Goal: Information Seeking & Learning: Learn about a topic

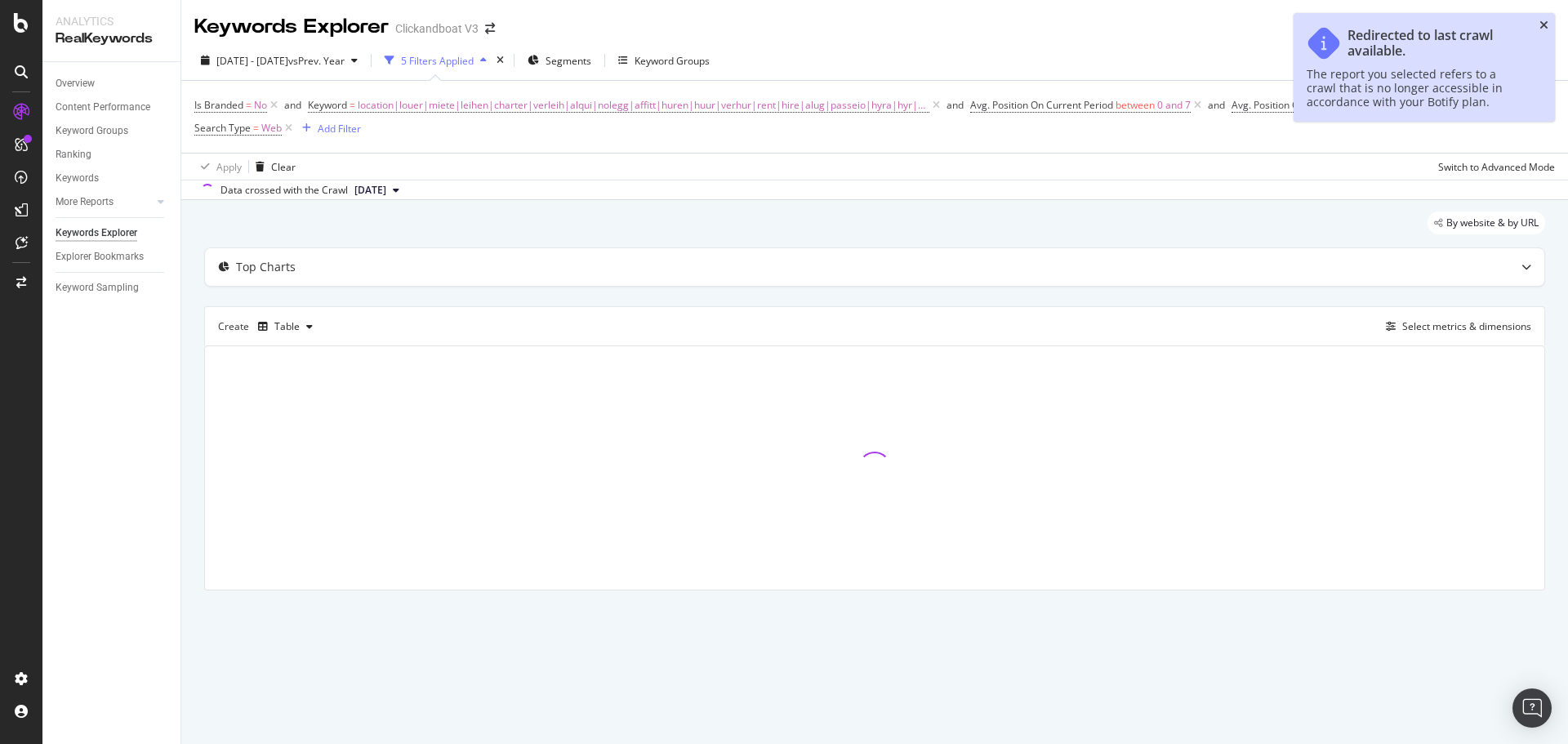
click at [1541, 23] on icon "close toast" at bounding box center [1543, 25] width 9 height 12
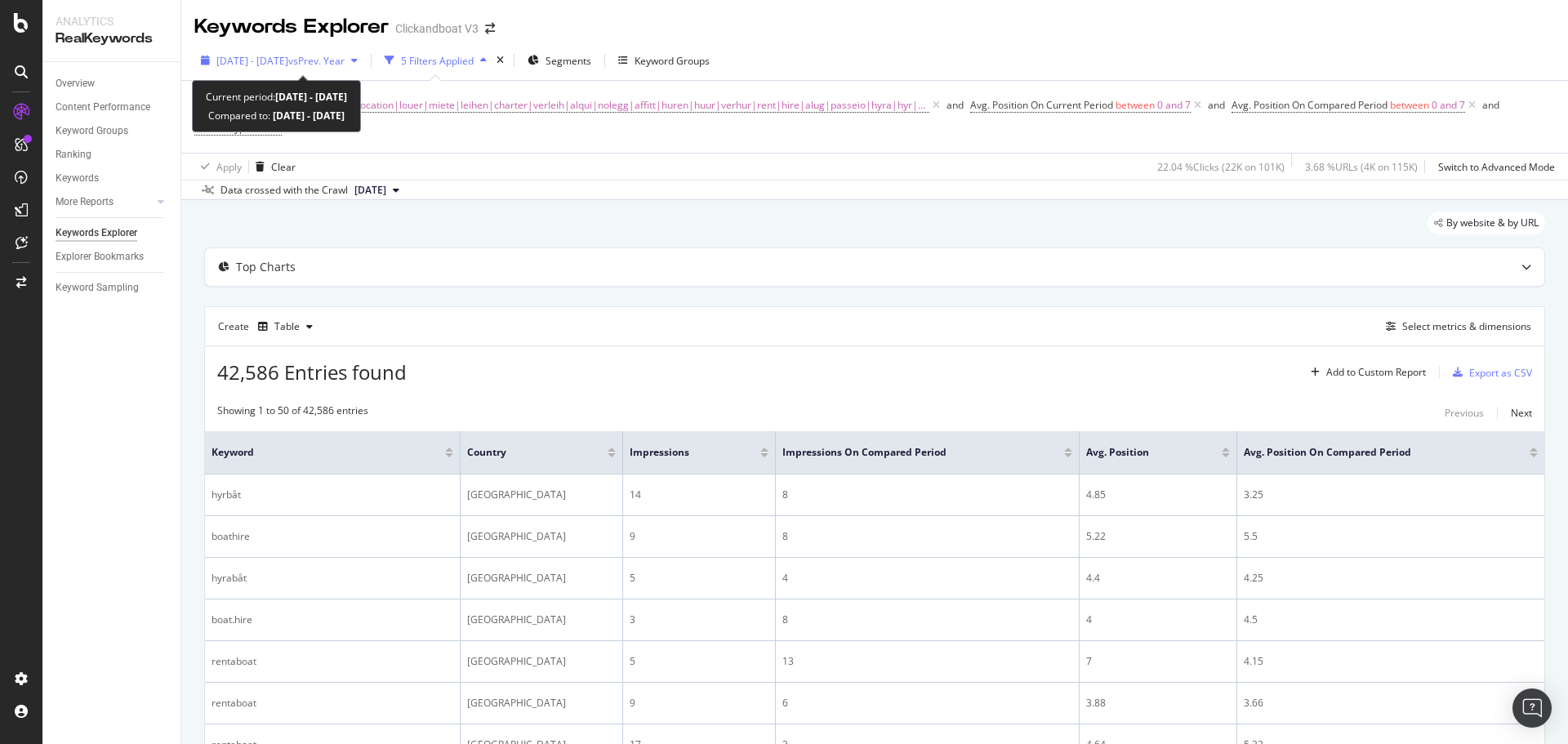
click at [288, 60] on span "[DATE] - [DATE]" at bounding box center [252, 61] width 72 height 14
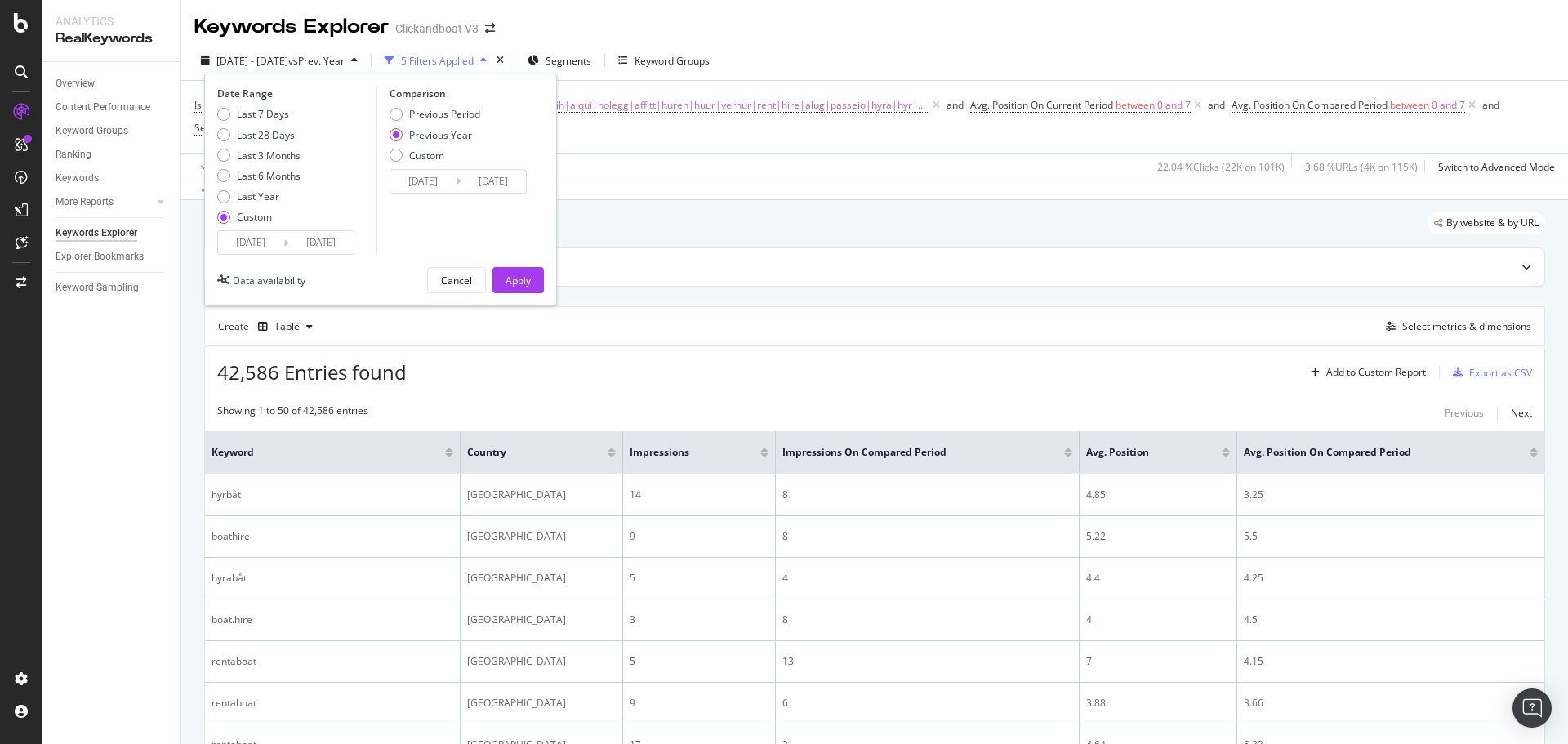
click at [296, 231] on input "[DATE]" at bounding box center [321, 242] width 66 height 23
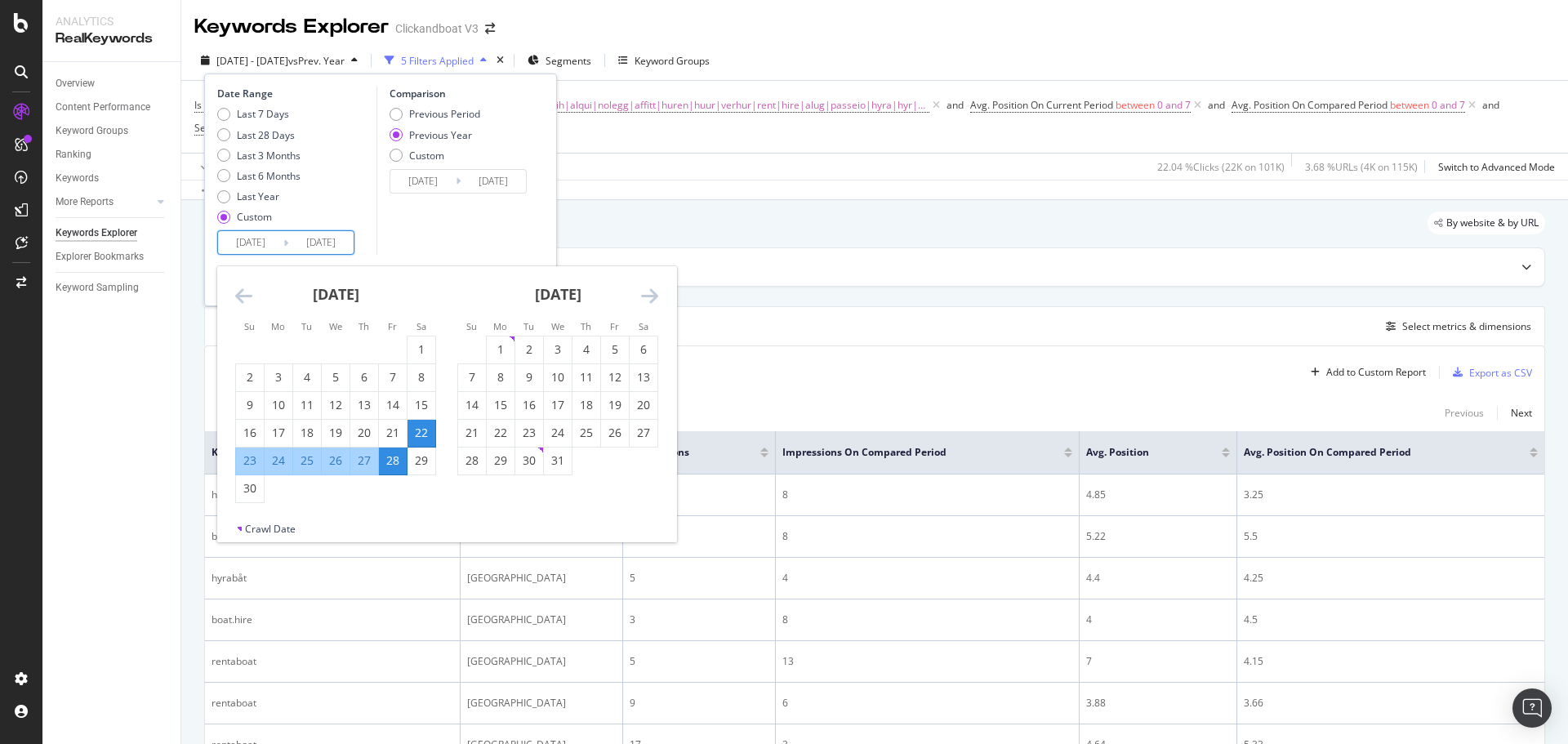
click at [647, 300] on icon "Move forward to switch to the next month." at bounding box center [649, 296] width 17 height 20
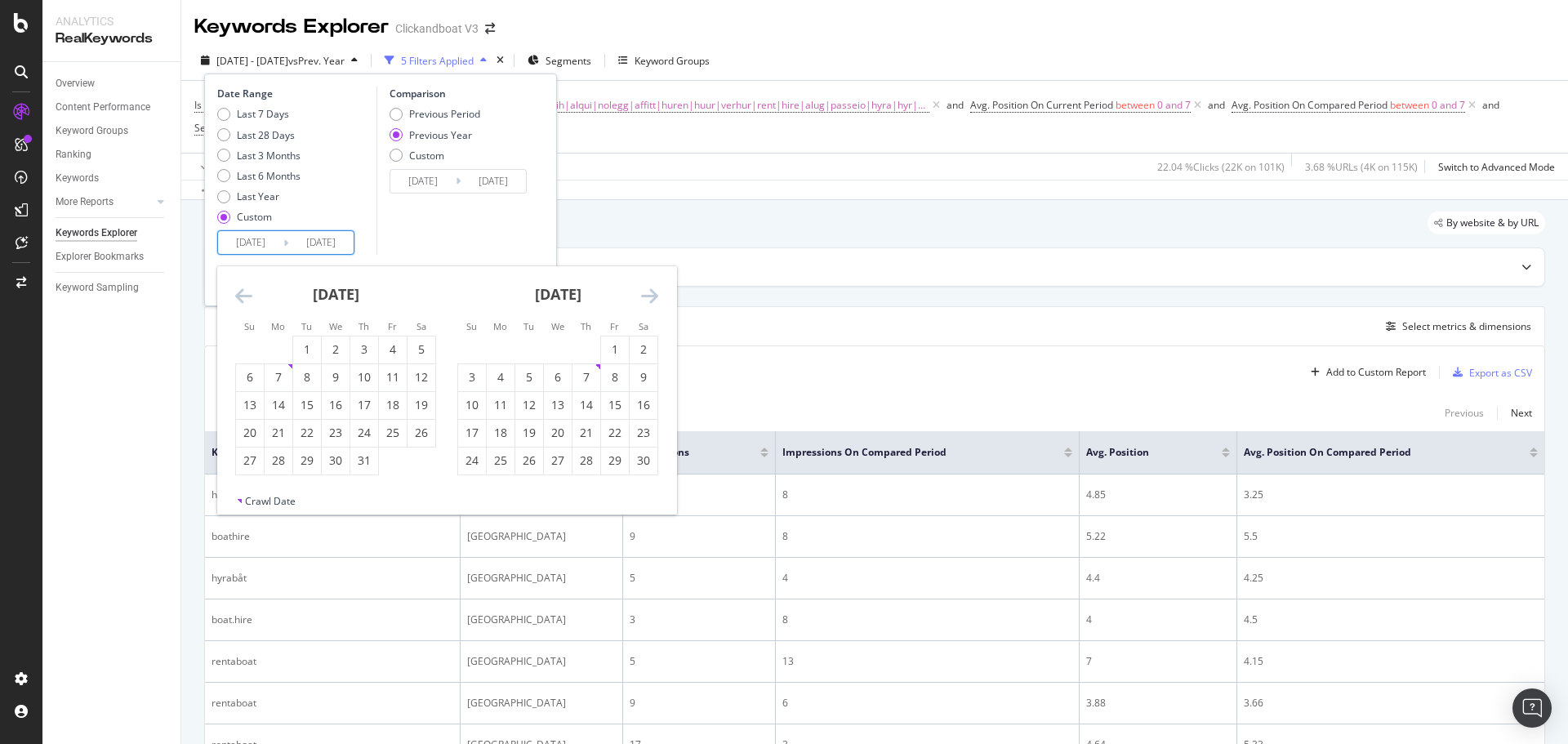
click at [647, 300] on icon "Move forward to switch to the next month." at bounding box center [649, 296] width 17 height 20
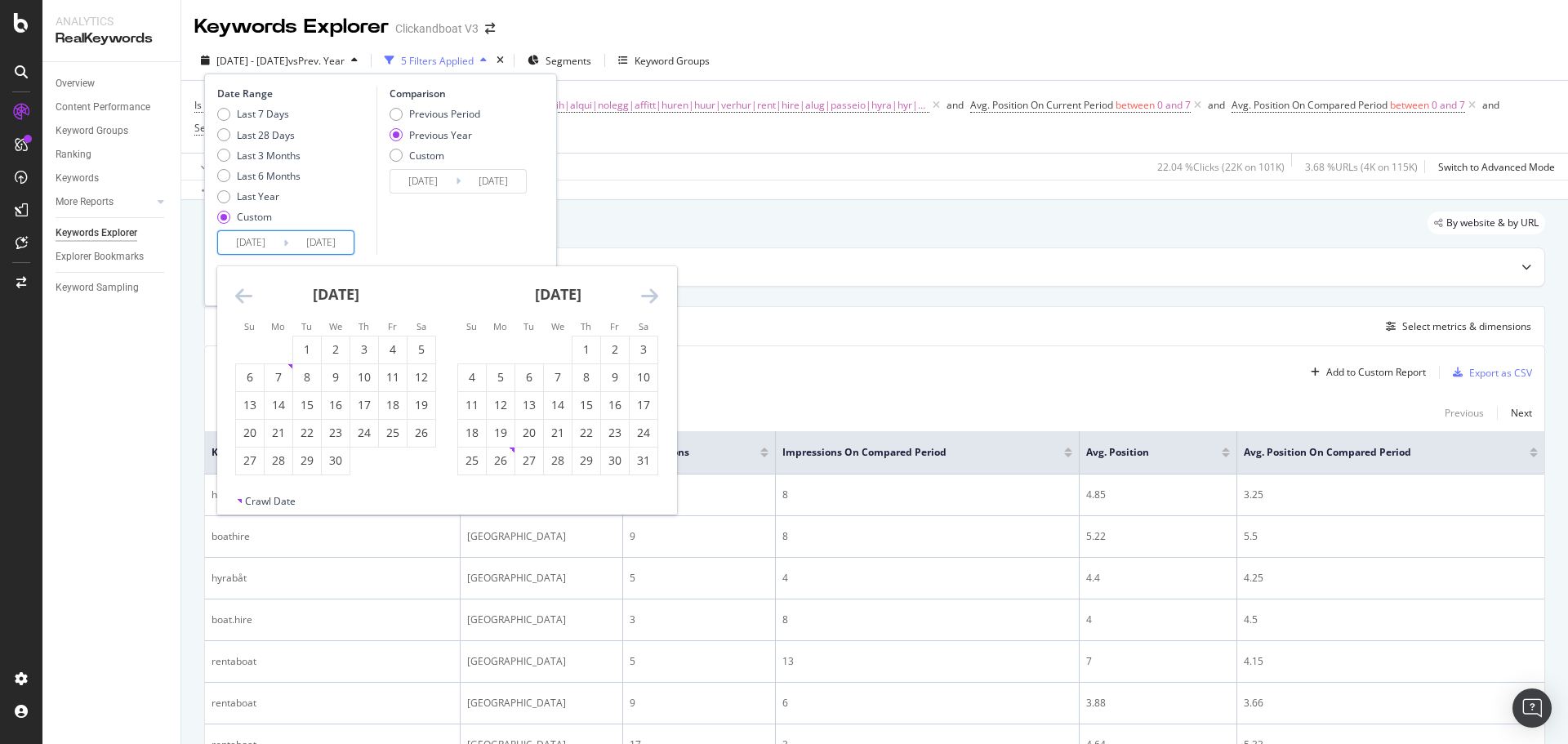
click at [647, 300] on icon "Move forward to switch to the next month." at bounding box center [649, 296] width 17 height 20
click at [475, 404] on div "10" at bounding box center [472, 405] width 27 height 17
type input "[DATE]"
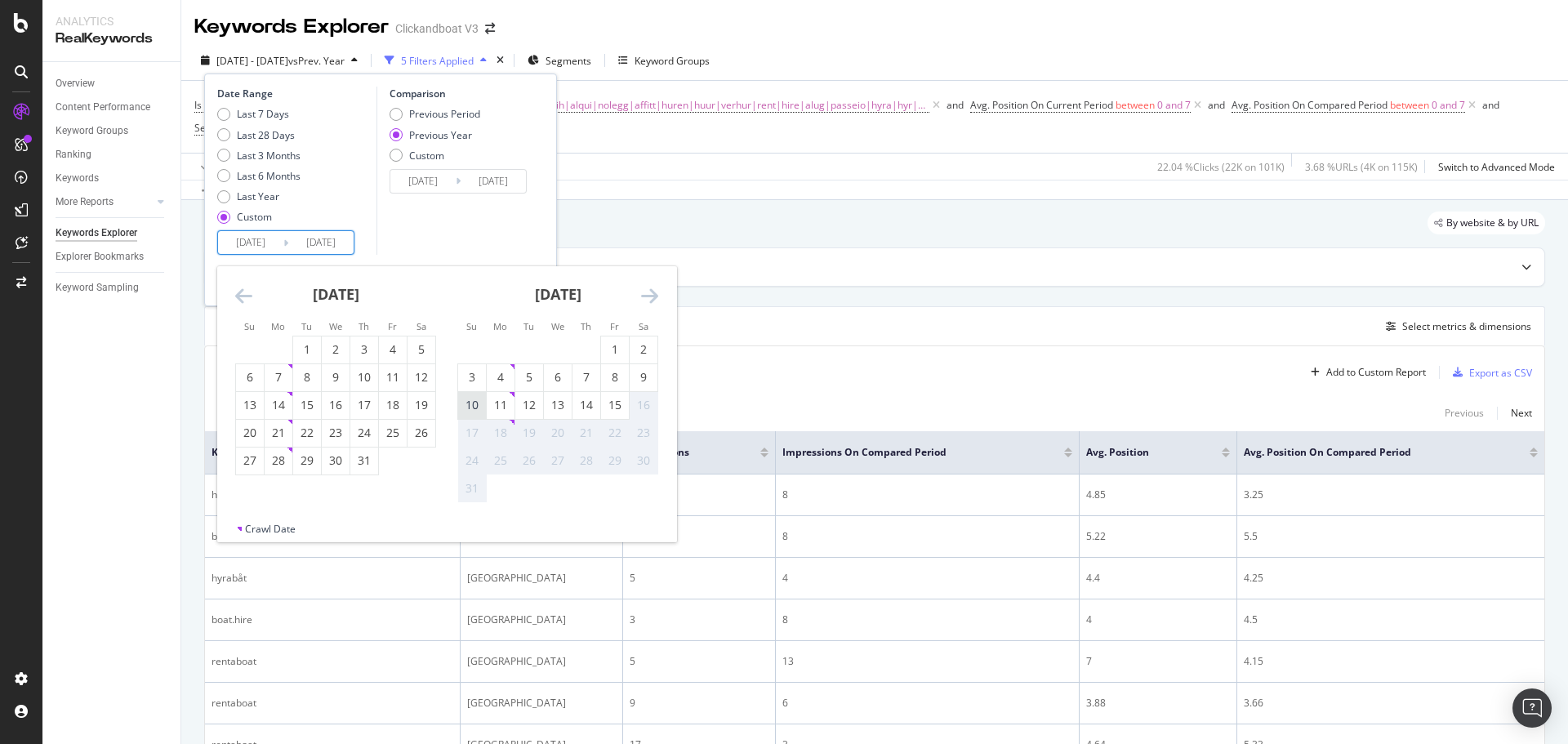
type input "[DATE]"
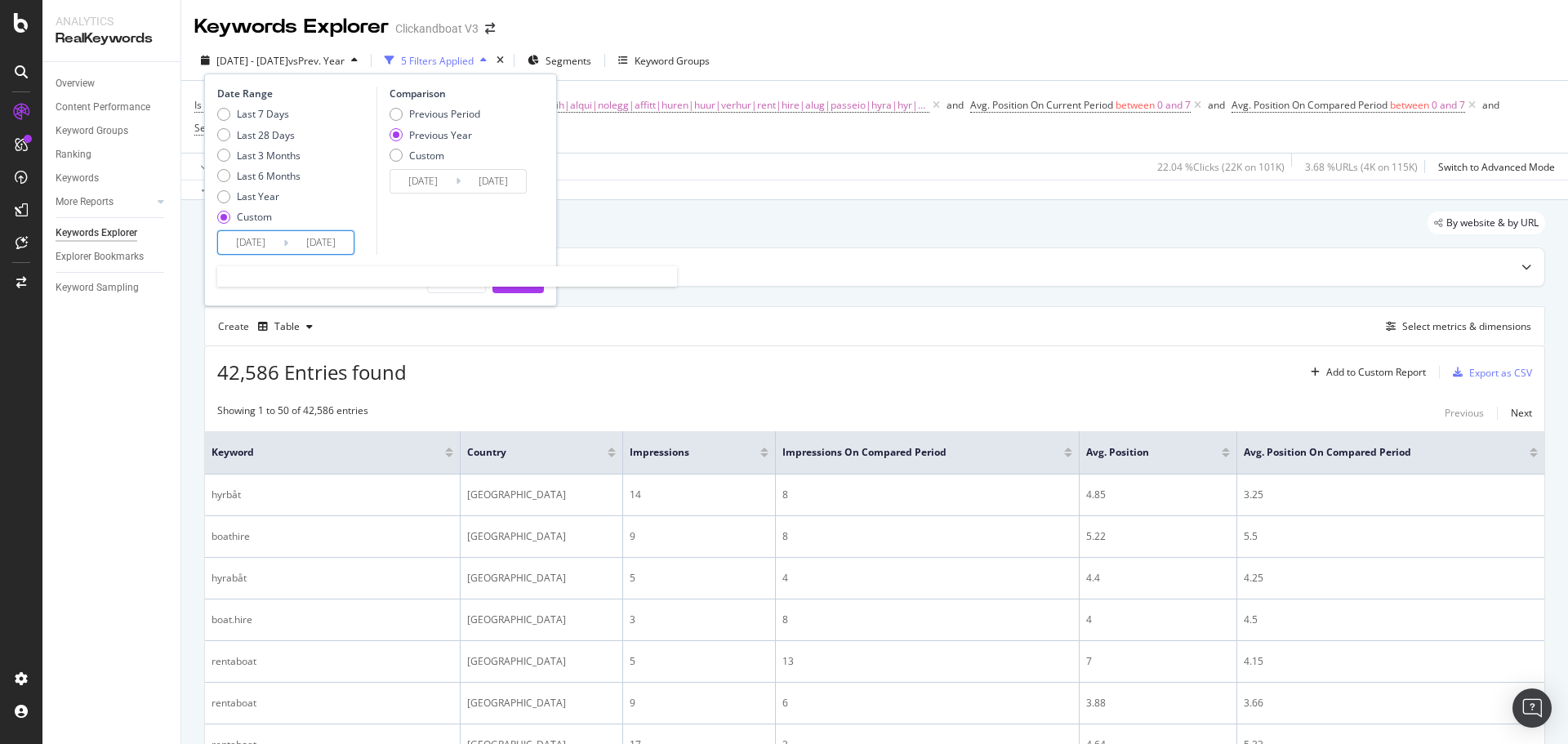
click at [329, 245] on input "[DATE]" at bounding box center [321, 242] width 66 height 23
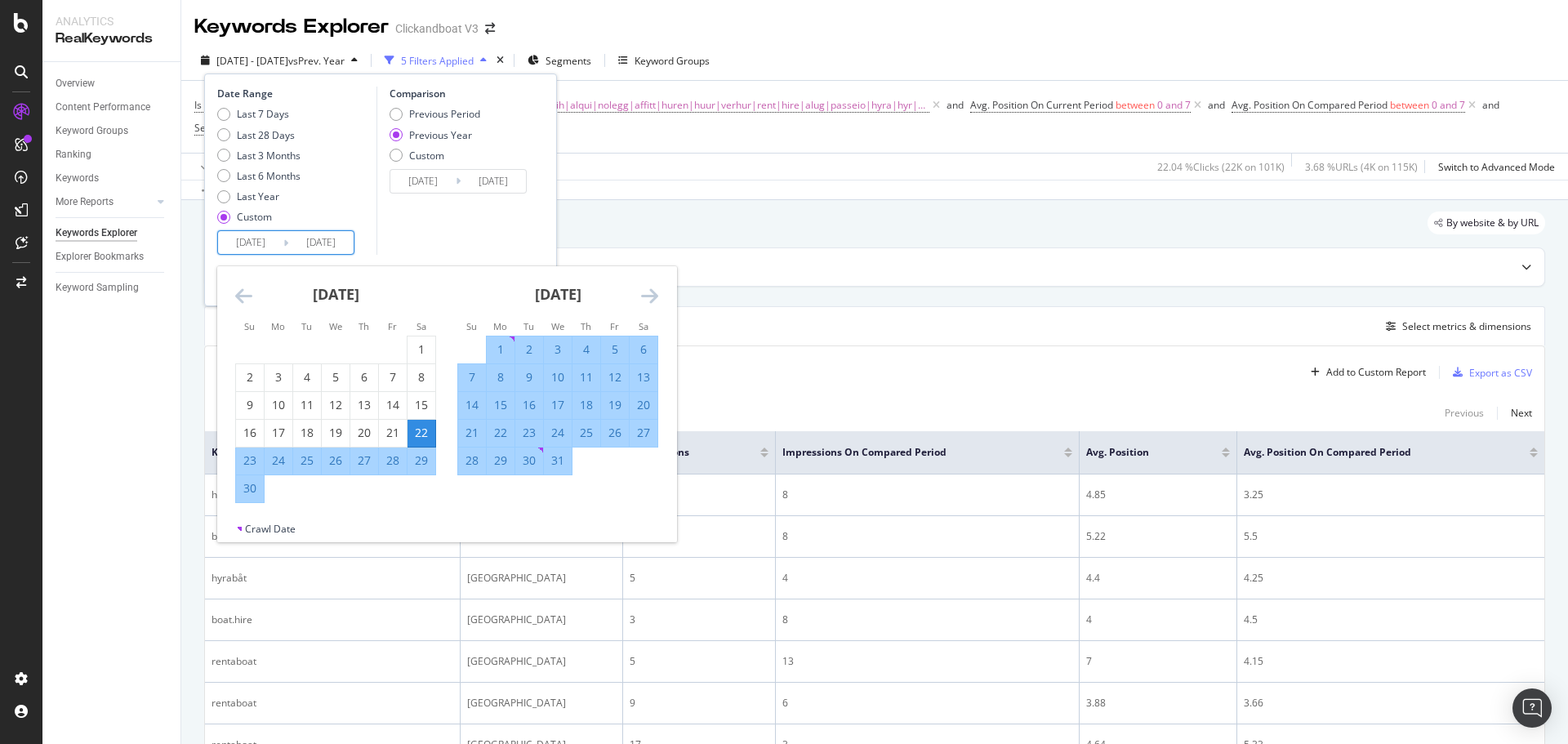
click at [650, 293] on icon "Move forward to switch to the next month." at bounding box center [649, 296] width 17 height 20
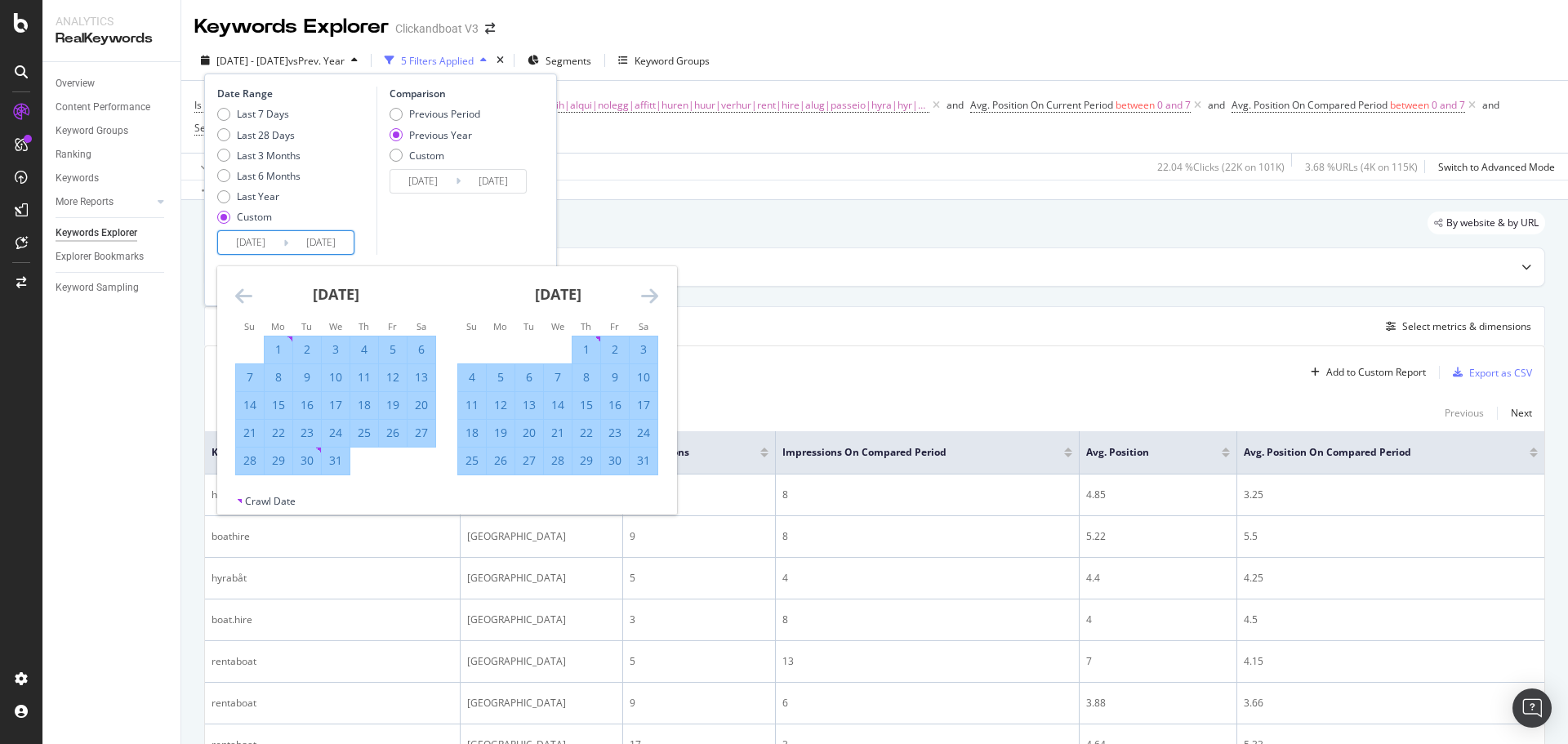
click at [650, 293] on icon "Move forward to switch to the next month." at bounding box center [649, 296] width 17 height 20
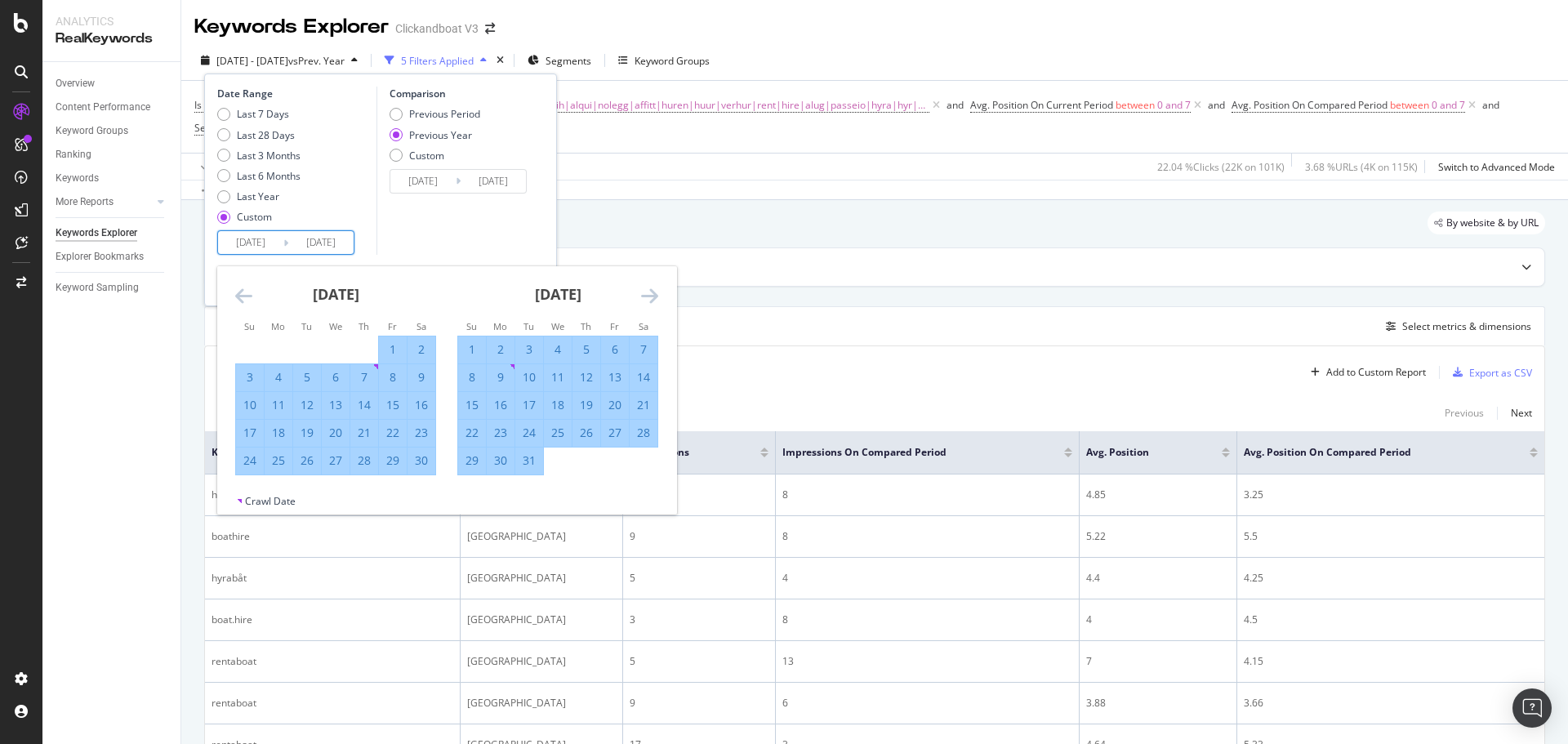
click at [650, 293] on icon "Move forward to switch to the next month." at bounding box center [649, 296] width 17 height 20
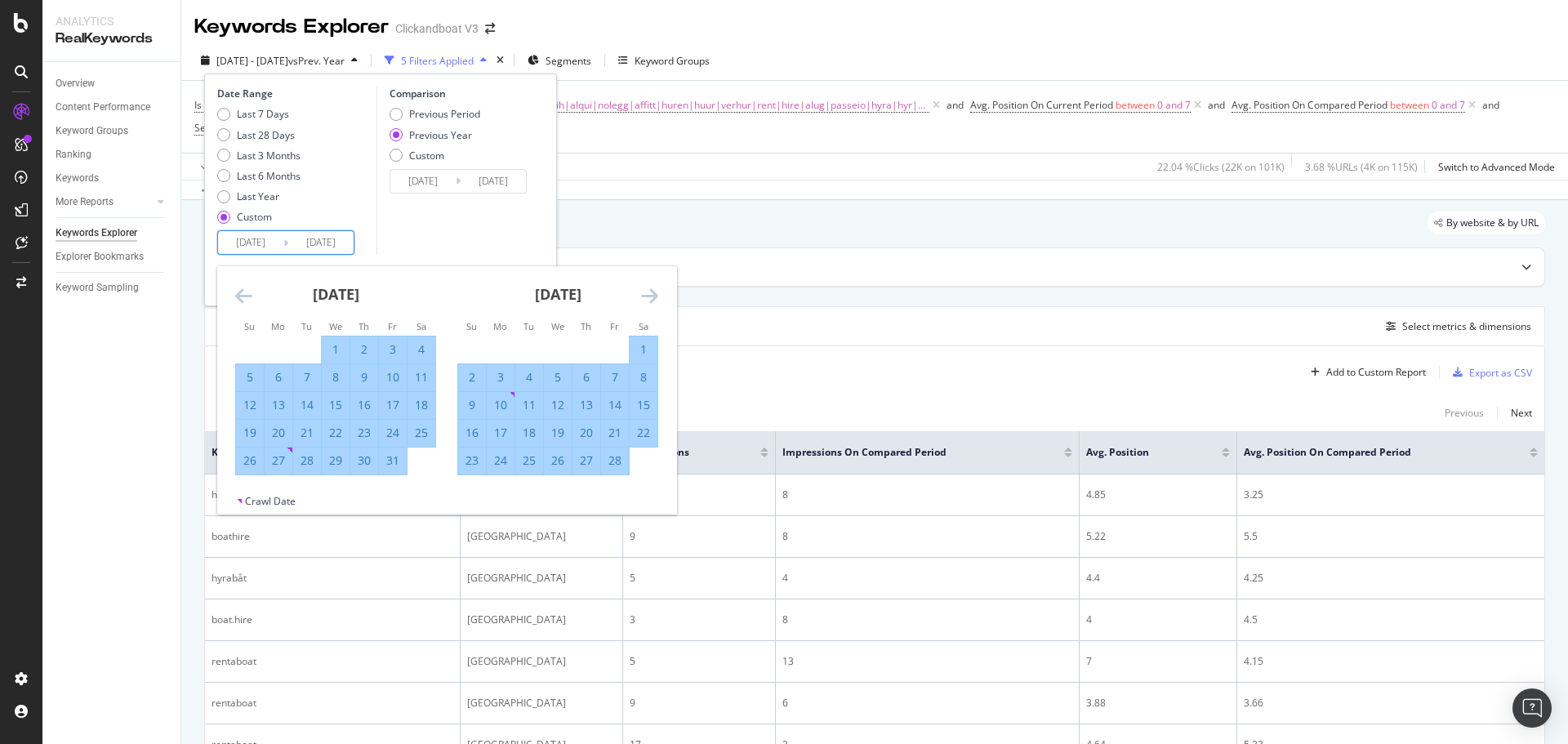
click at [650, 293] on icon "Move forward to switch to the next month." at bounding box center [649, 296] width 17 height 20
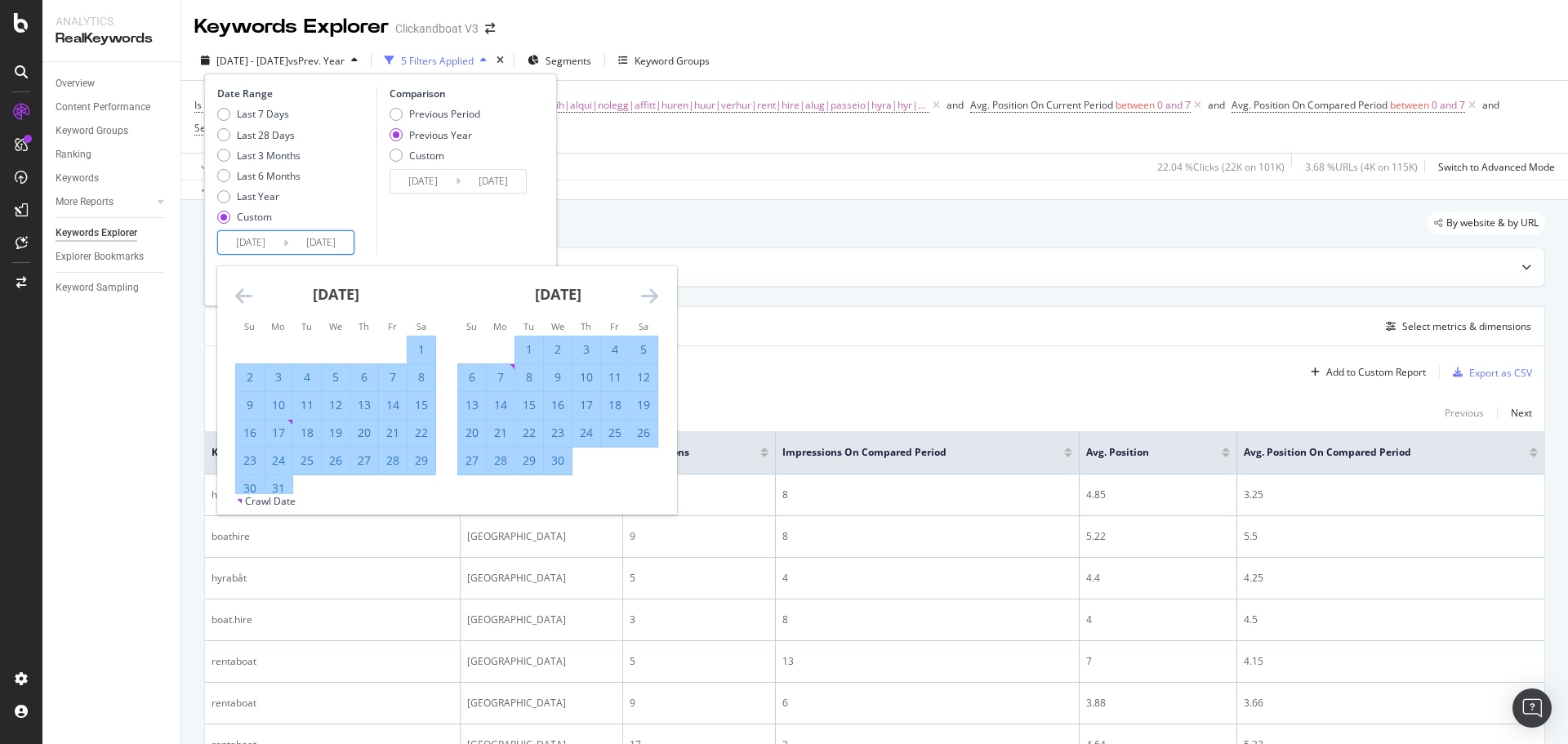
click at [650, 293] on icon "Move forward to switch to the next month." at bounding box center [649, 296] width 17 height 20
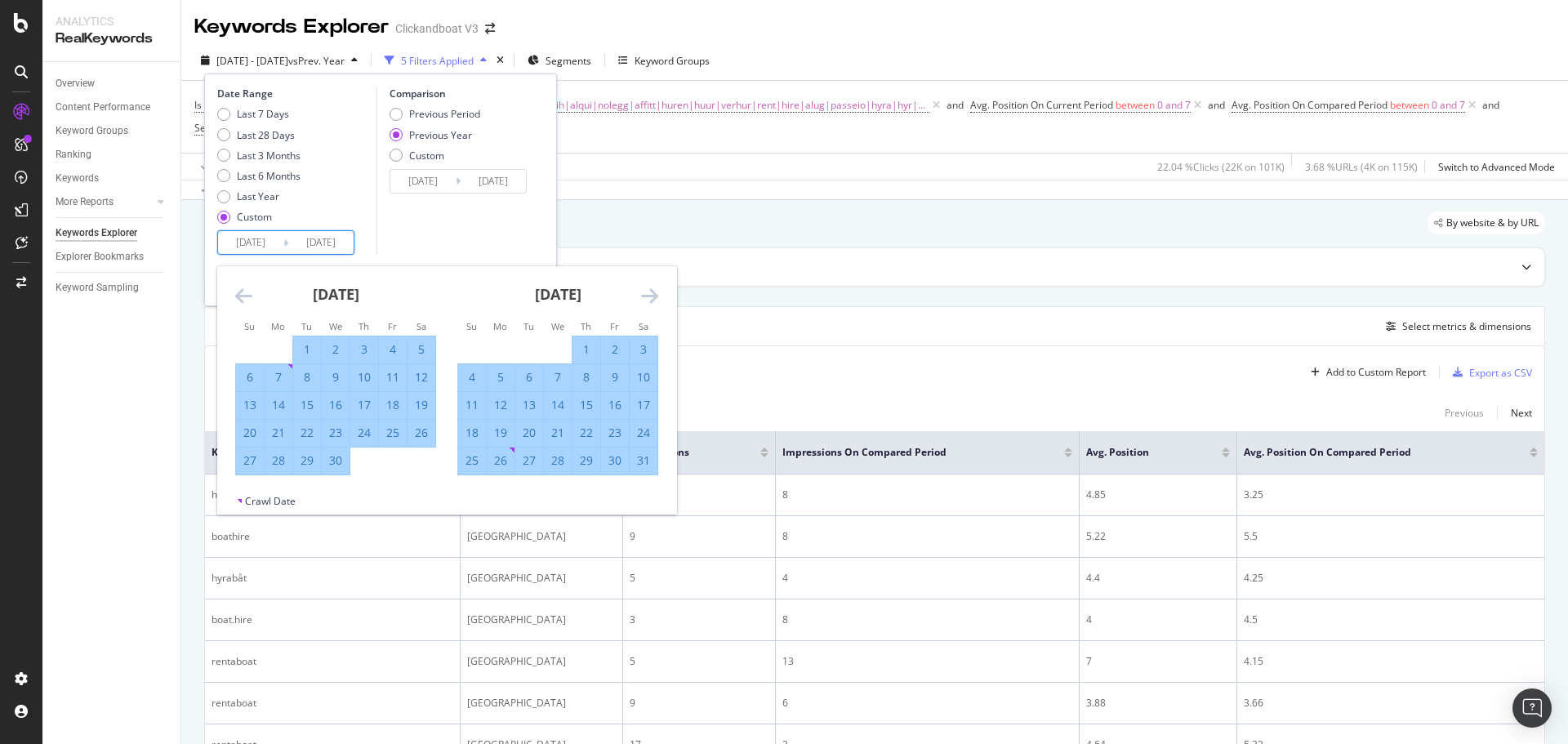
click at [650, 293] on icon "Move forward to switch to the next month." at bounding box center [649, 296] width 17 height 20
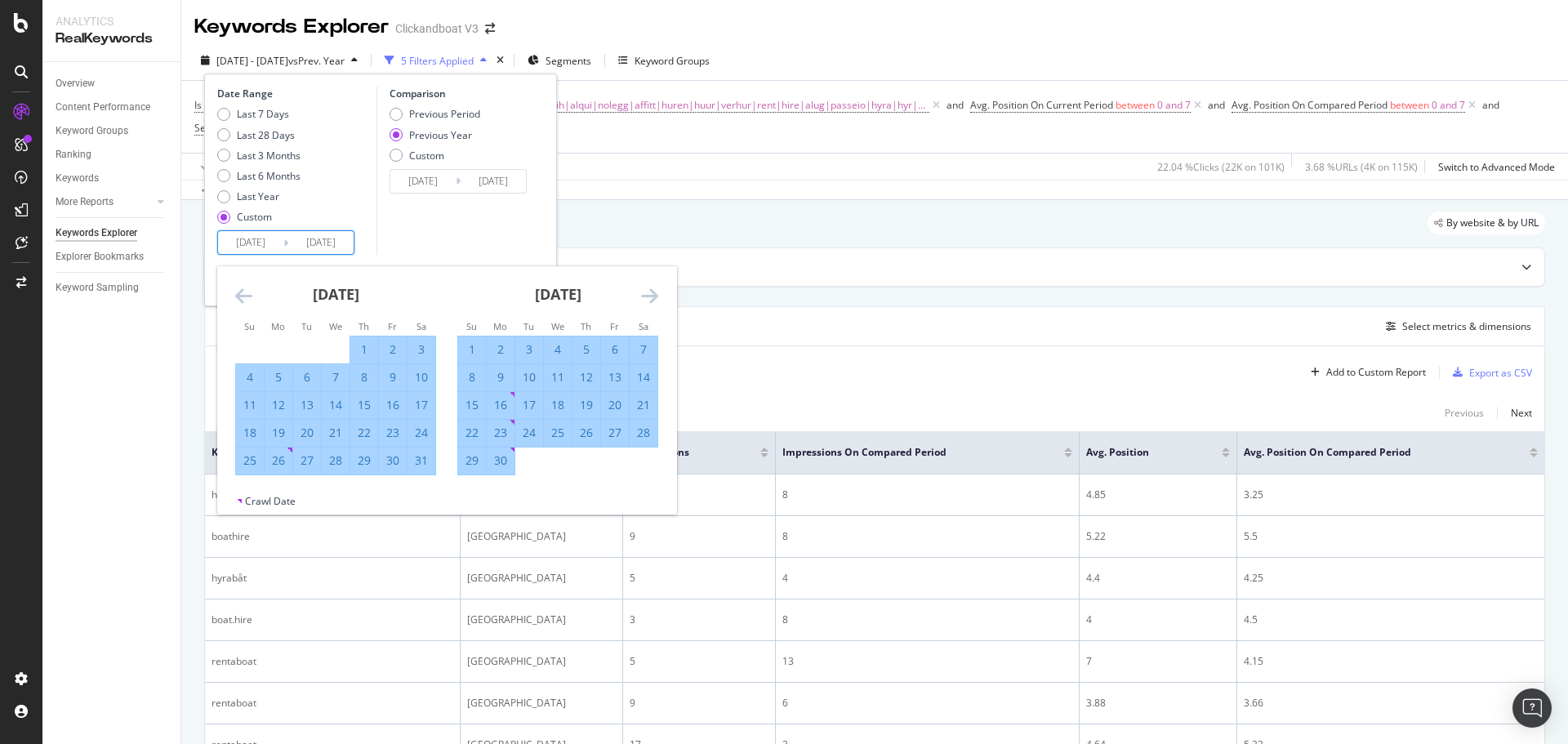
click at [650, 293] on icon "Move forward to switch to the next month." at bounding box center [649, 296] width 17 height 20
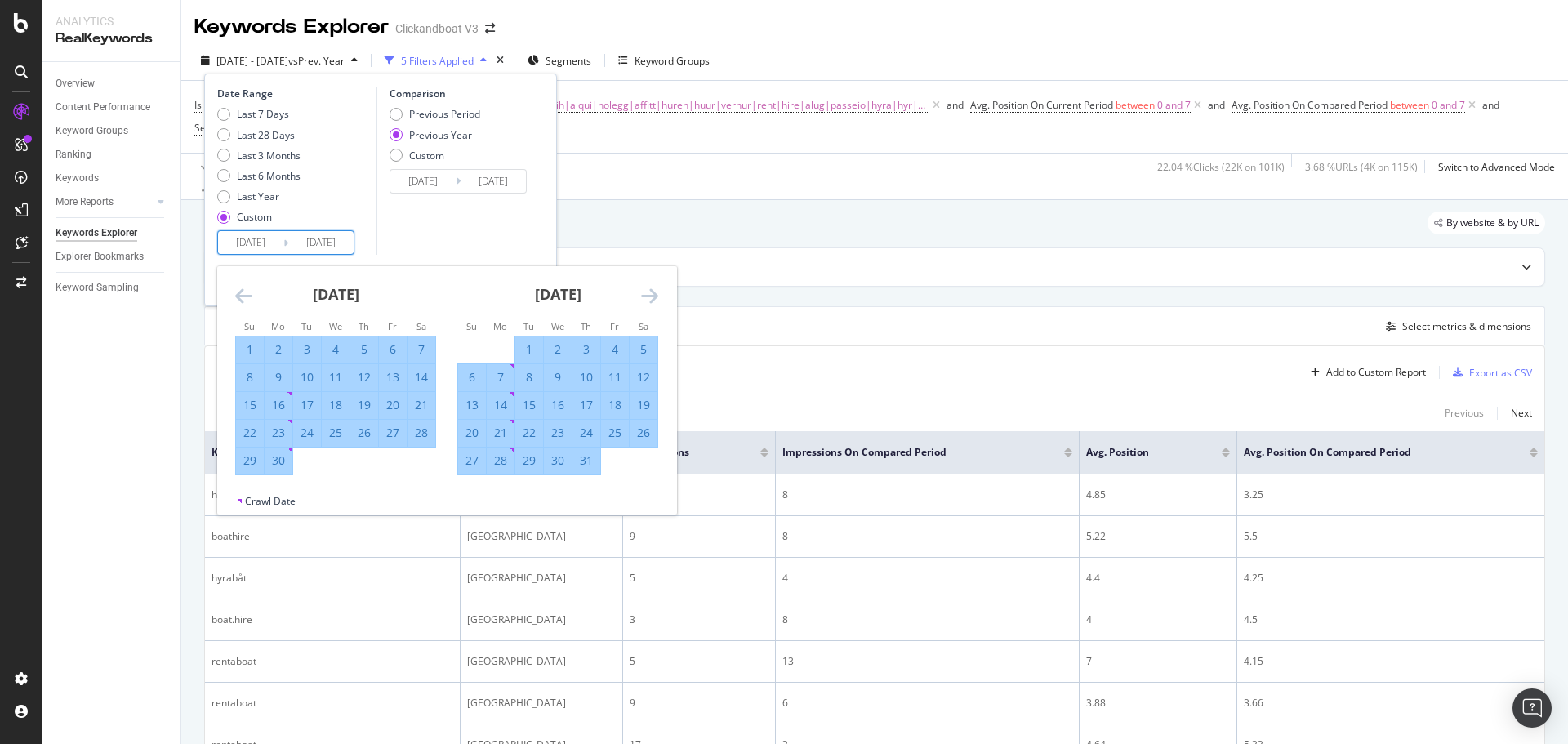
click at [650, 293] on icon "Move forward to switch to the next month." at bounding box center [649, 296] width 17 height 20
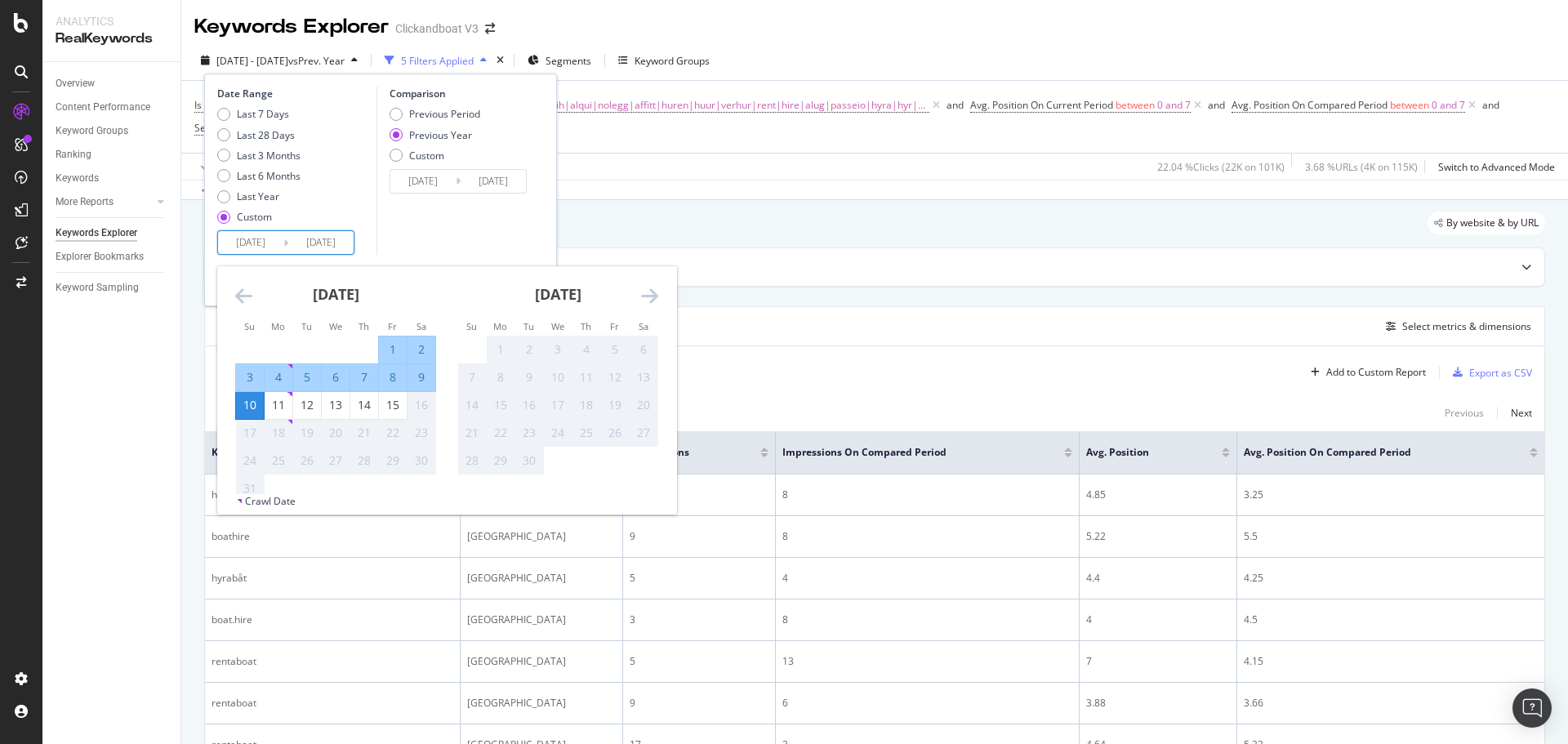
click at [650, 293] on icon "Move forward to switch to the next month." at bounding box center [649, 296] width 17 height 20
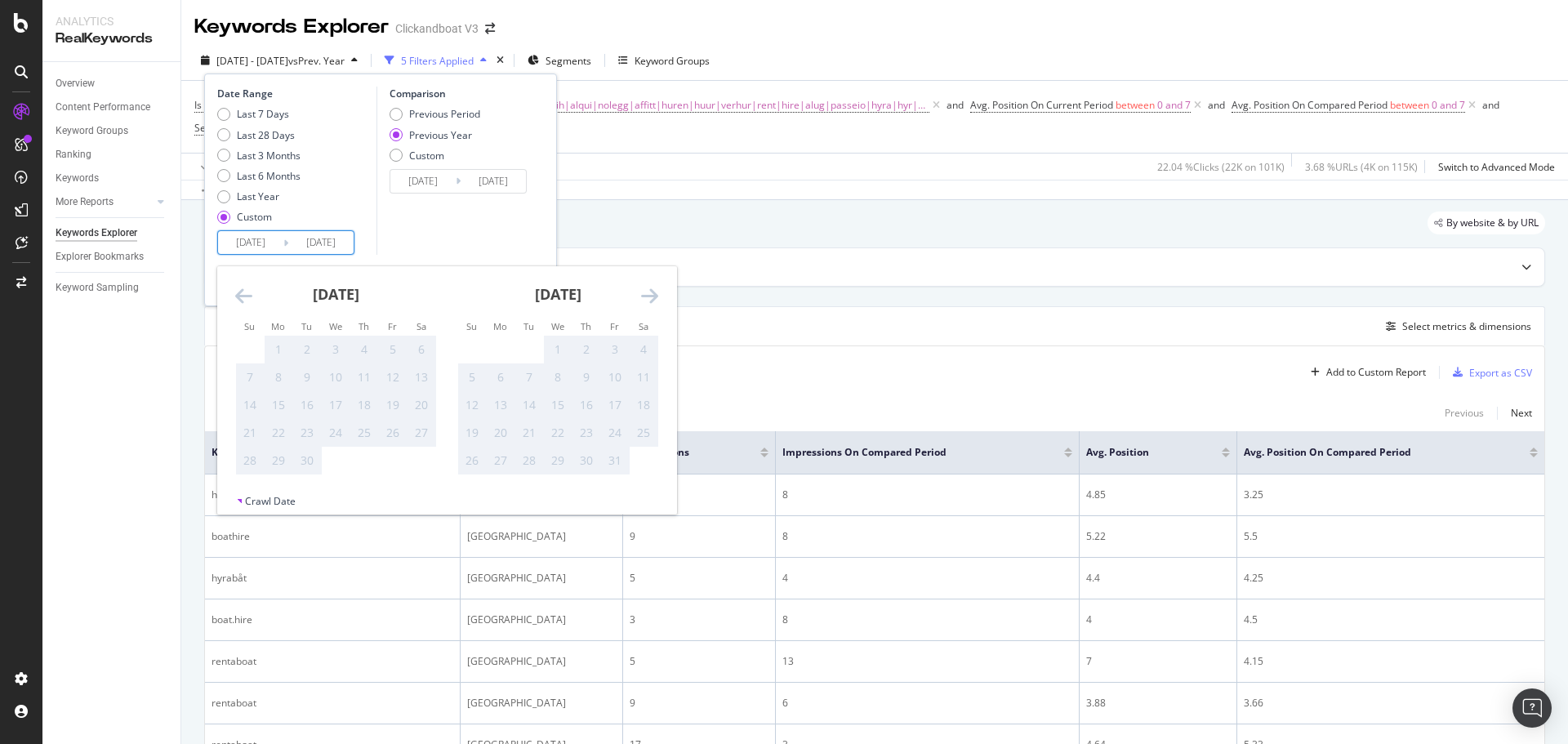
drag, startPoint x: 236, startPoint y: 296, endPoint x: 248, endPoint y: 298, distance: 12.2
click at [236, 296] on icon "Move backward to switch to the previous month." at bounding box center [243, 296] width 17 height 20
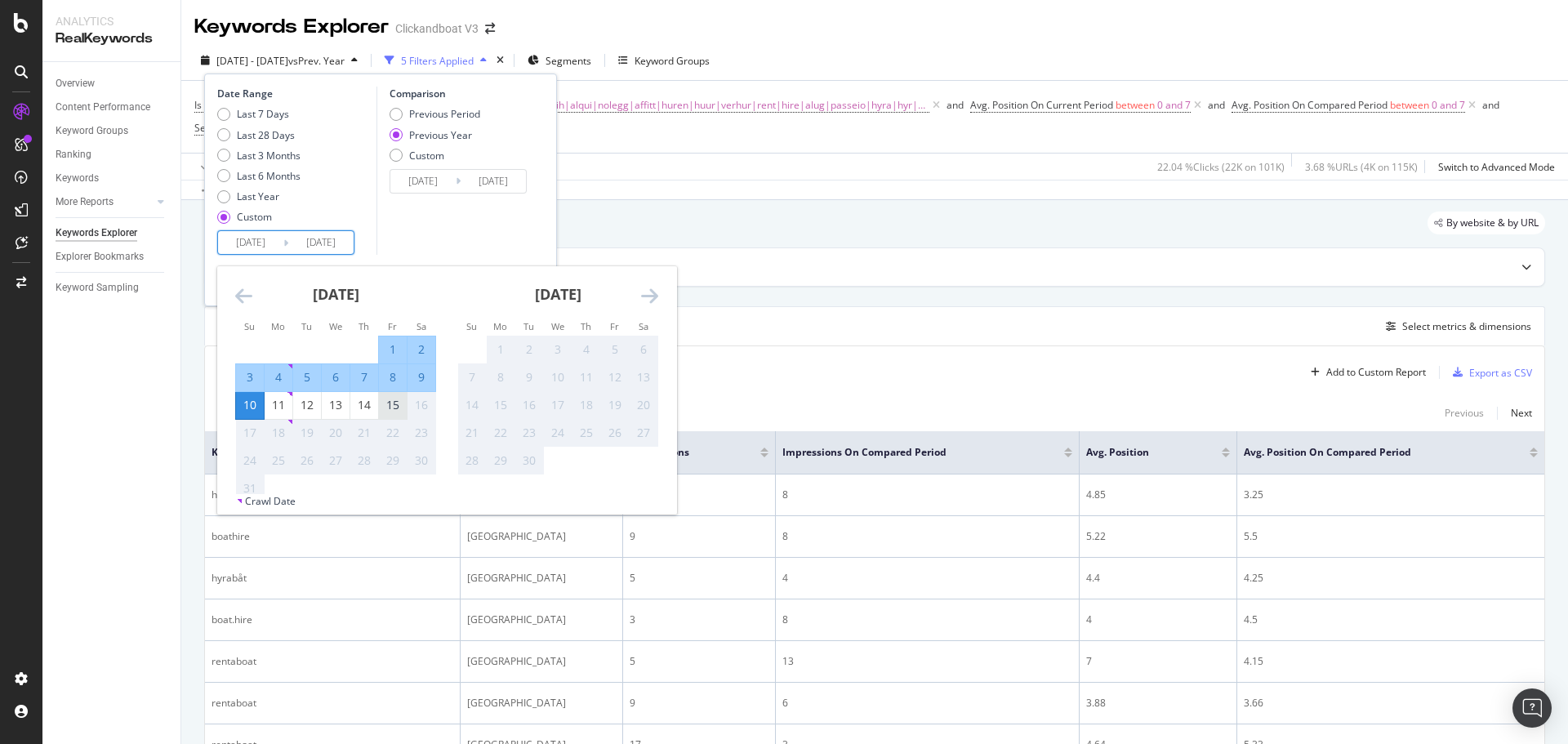
click at [394, 401] on div "15" at bounding box center [393, 405] width 27 height 17
type input "[DATE]"
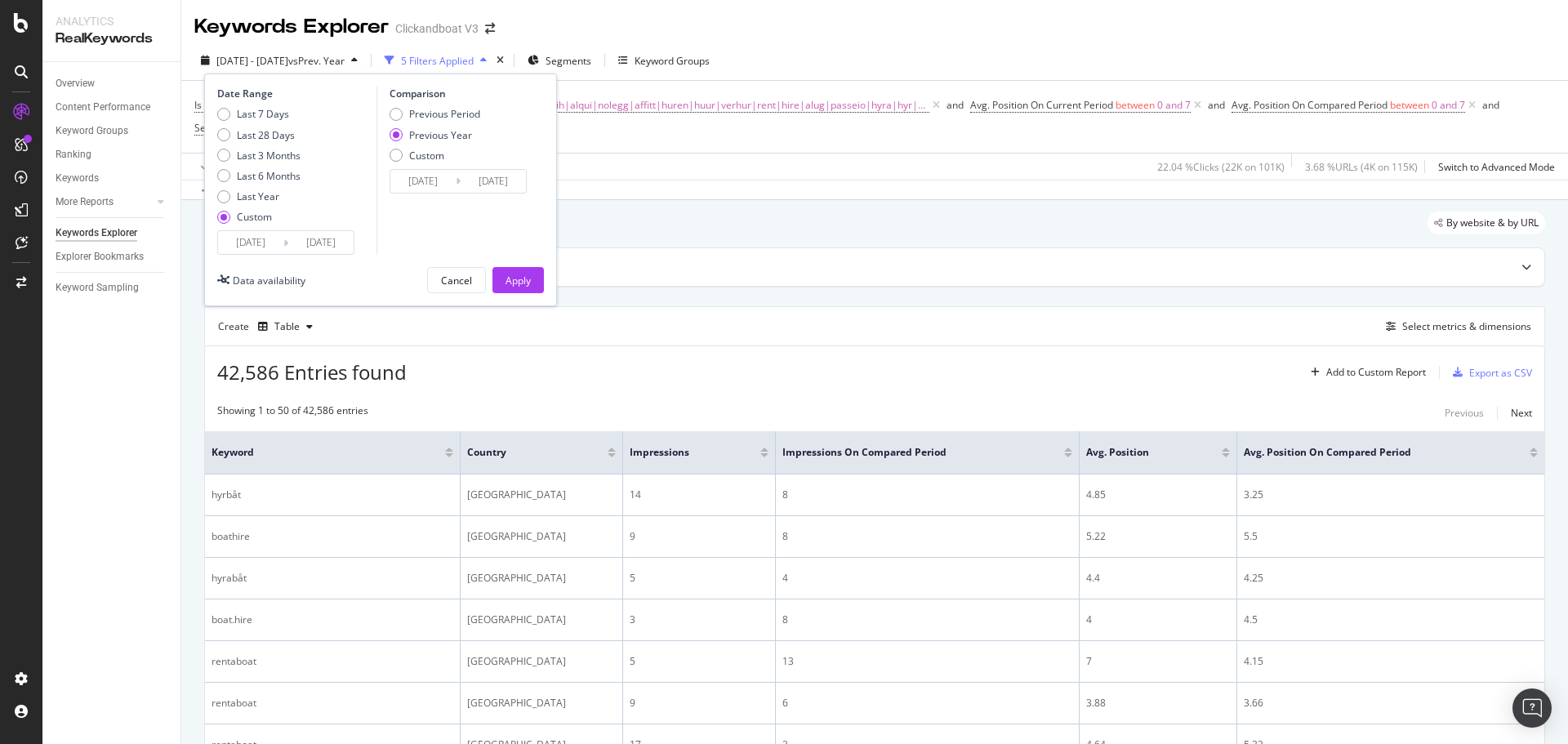
click at [243, 246] on input "[DATE]" at bounding box center [250, 242] width 66 height 23
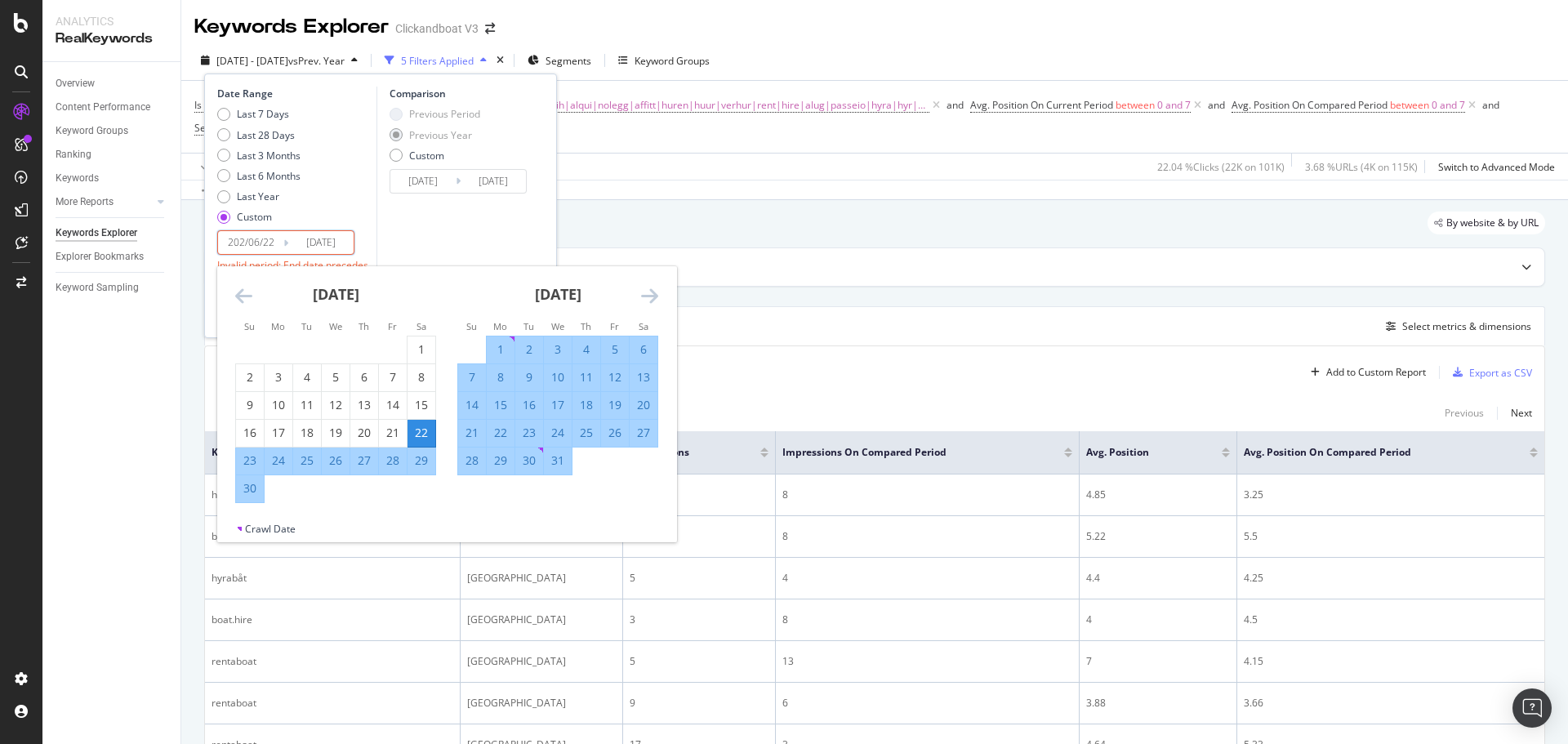
type input "[DATE]"
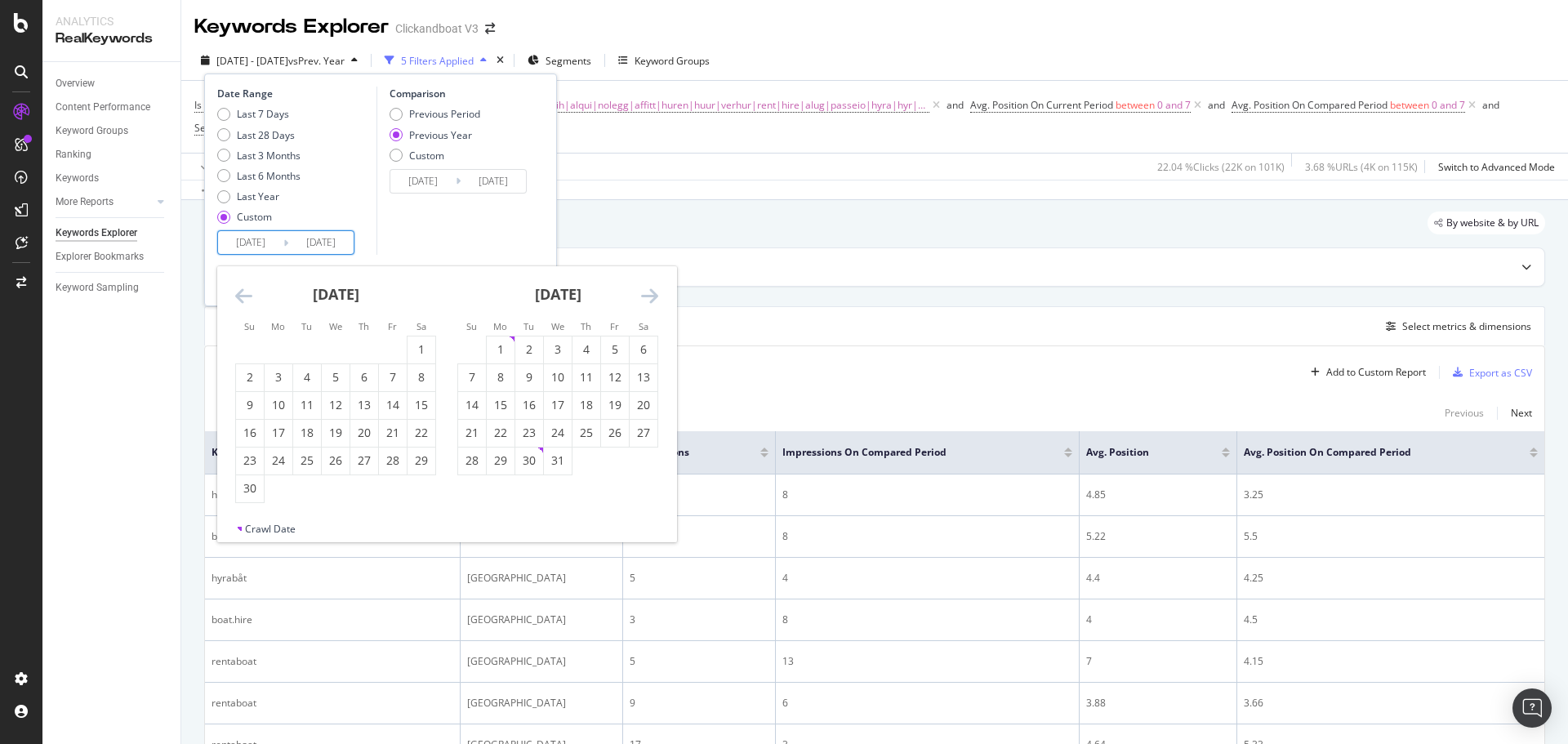
drag, startPoint x: 254, startPoint y: 242, endPoint x: 283, endPoint y: 244, distance: 29.1
click at [262, 241] on input "[DATE]" at bounding box center [250, 242] width 66 height 23
type input "[DATE]"
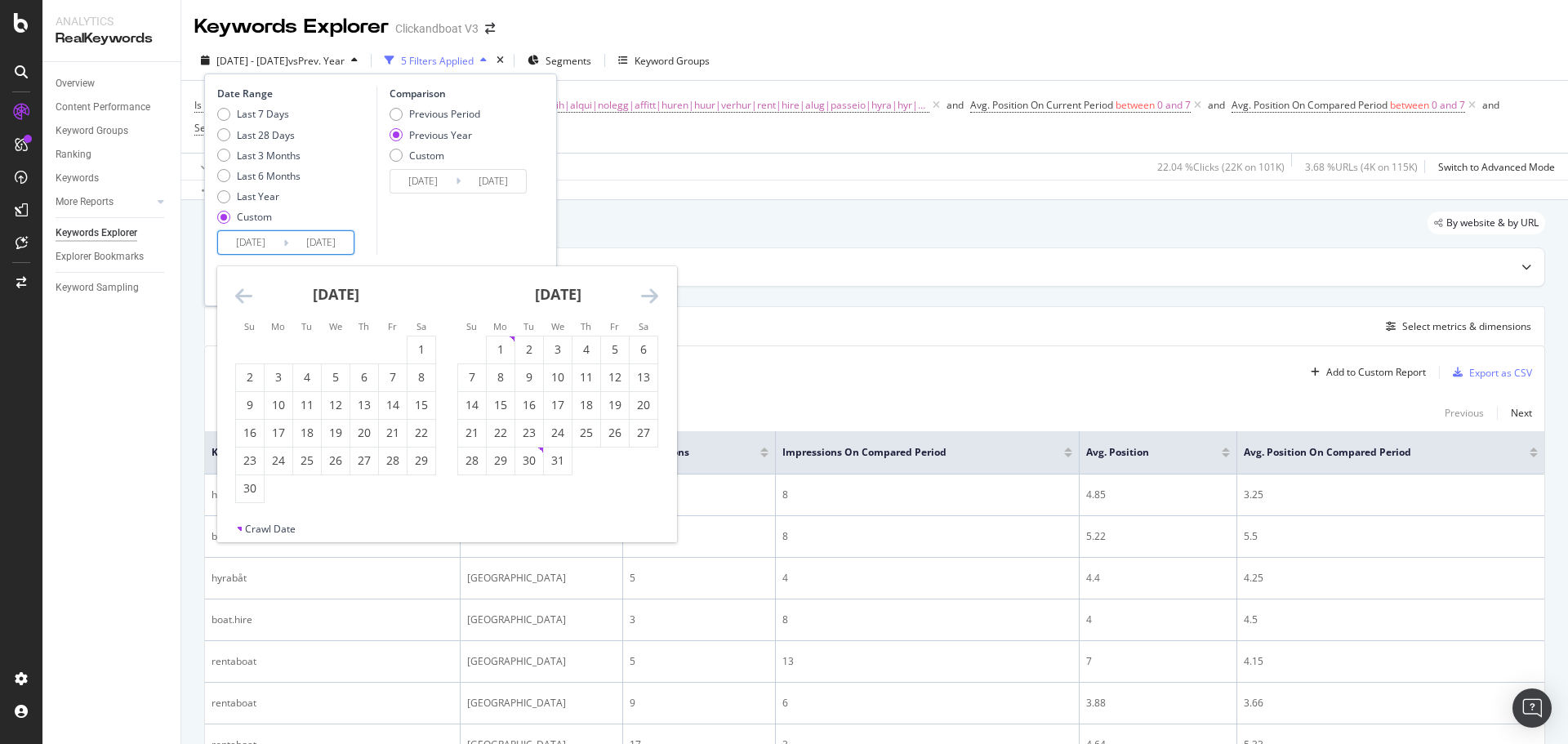
click at [316, 243] on input "[DATE]" at bounding box center [321, 242] width 66 height 23
click at [334, 211] on div "Last 7 Days Last 28 Days Last 3 Months Last 6 Months Last Year Custom" at bounding box center [295, 169] width 155 height 124
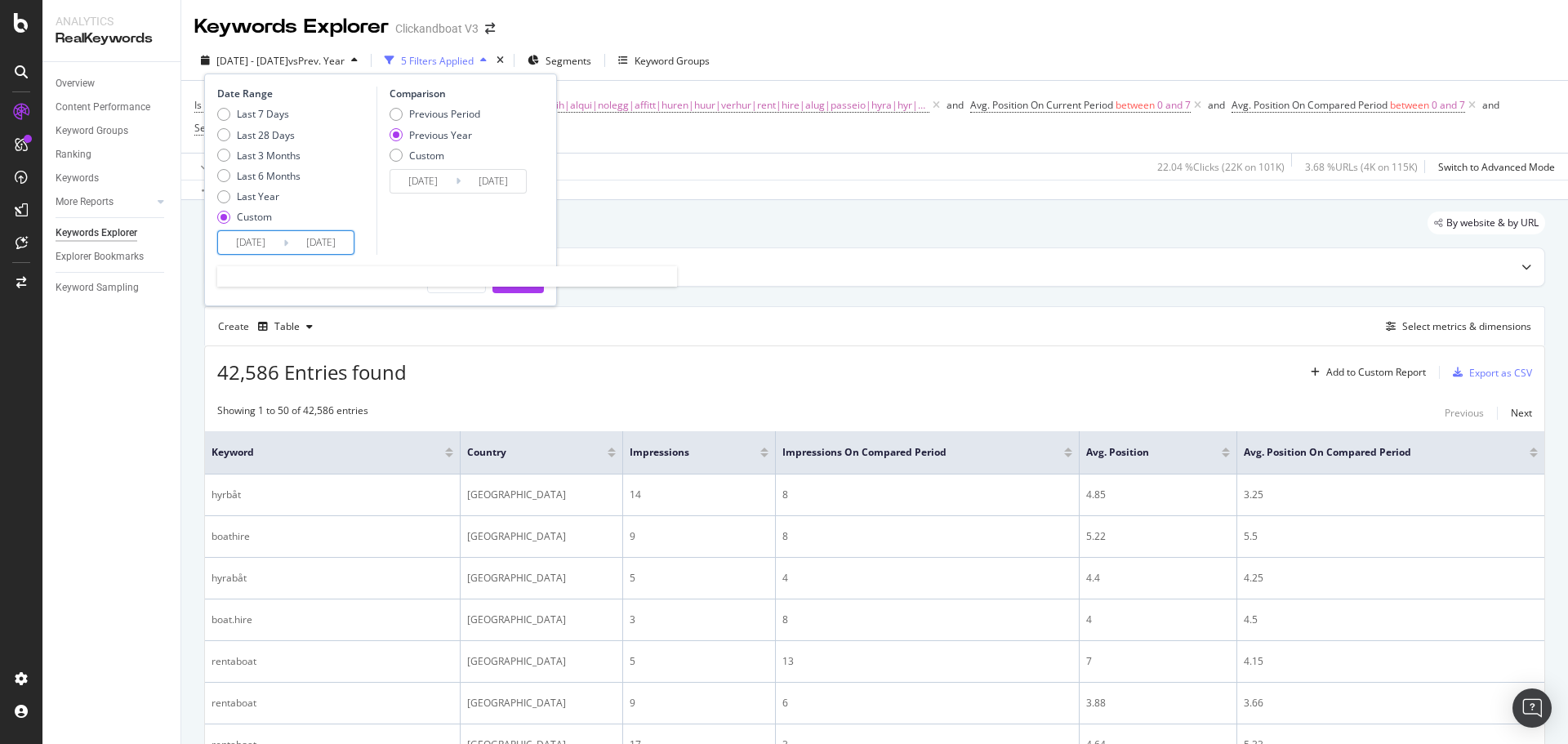
click at [317, 243] on input "[DATE]" at bounding box center [321, 242] width 66 height 23
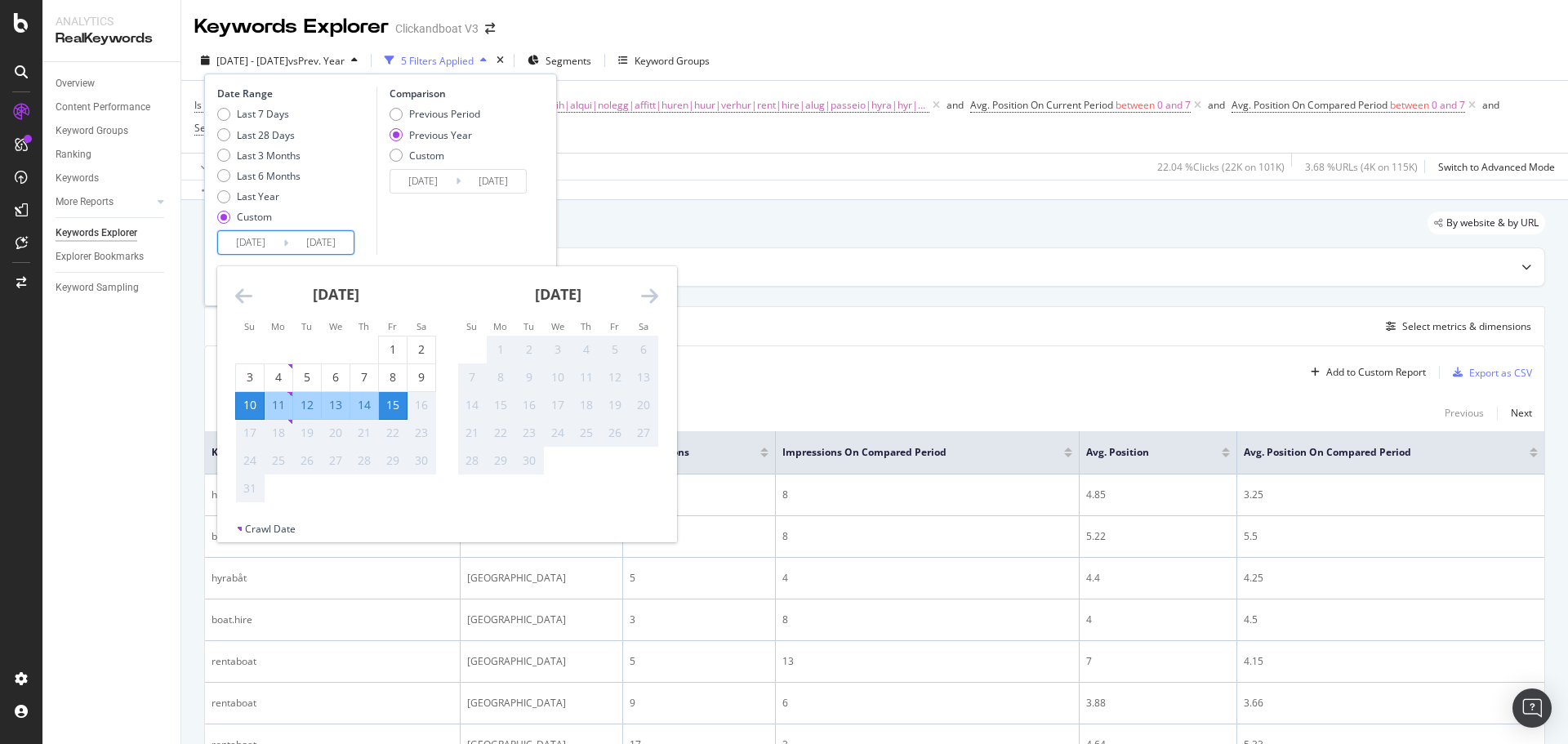
click at [389, 247] on div "Comparison Previous Period Previous Year Custom [DATE] Navigate forward to inte…" at bounding box center [454, 171] width 155 height 169
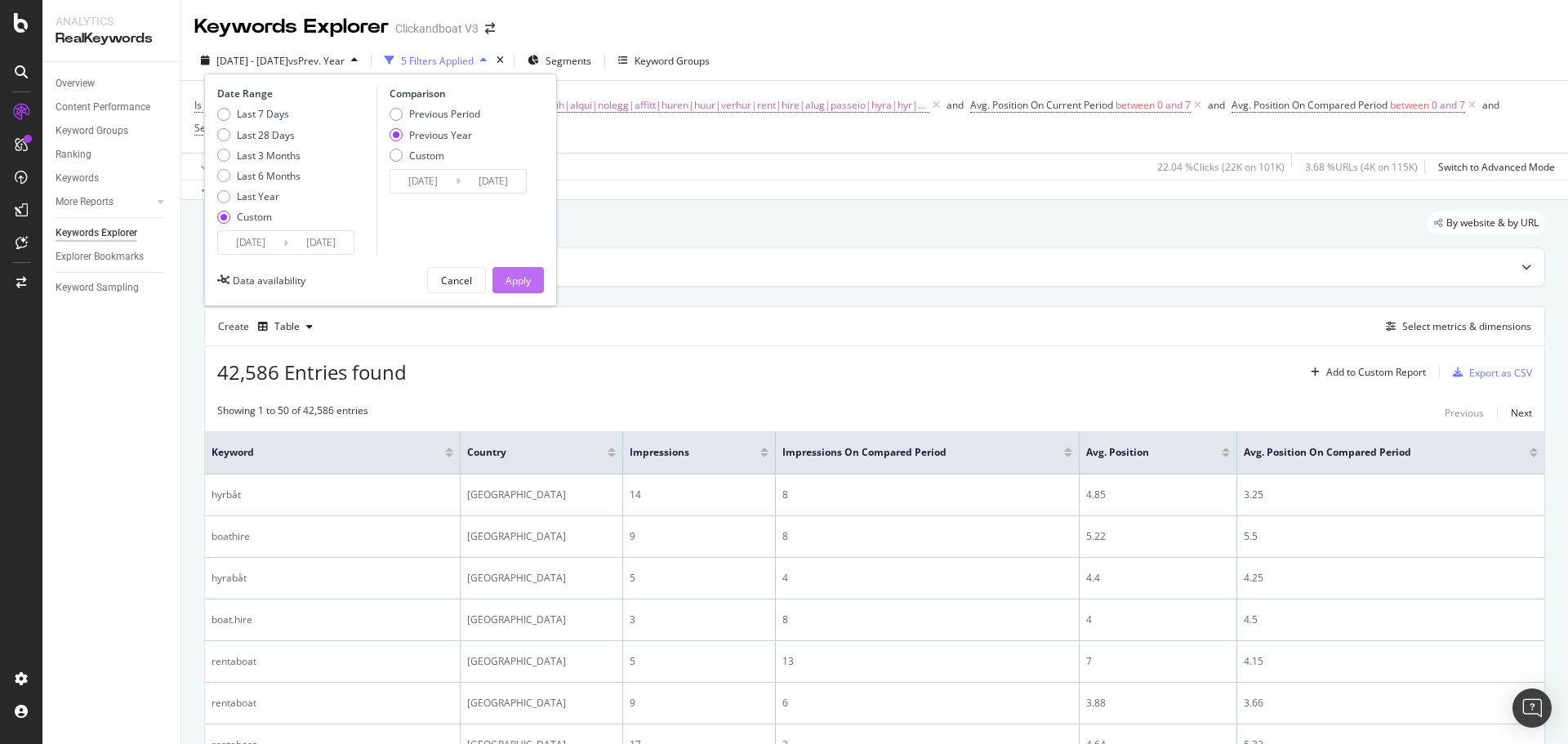
click at [537, 272] on button "Apply" at bounding box center [518, 279] width 51 height 26
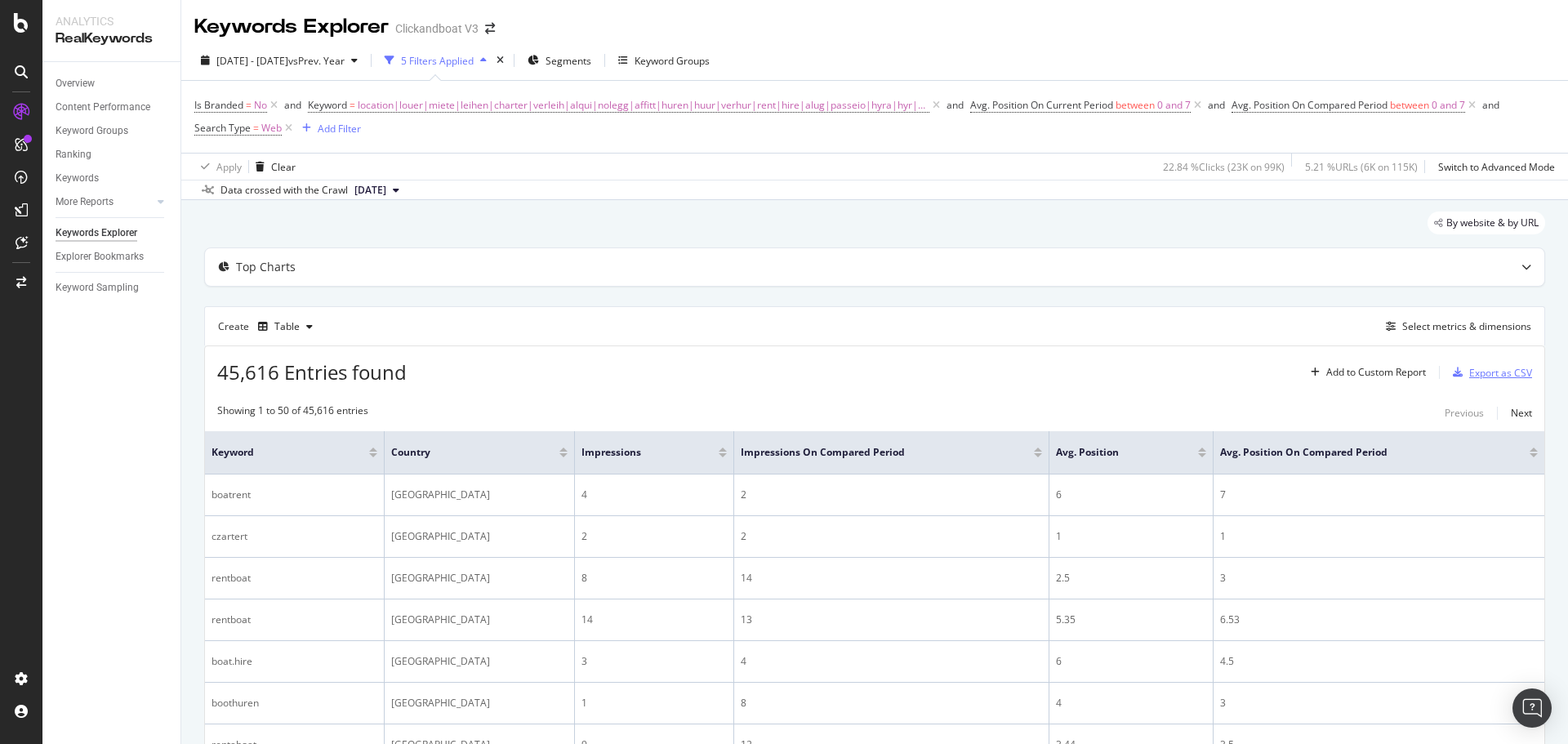
click at [1491, 365] on div "Export as CSV" at bounding box center [1489, 372] width 85 height 25
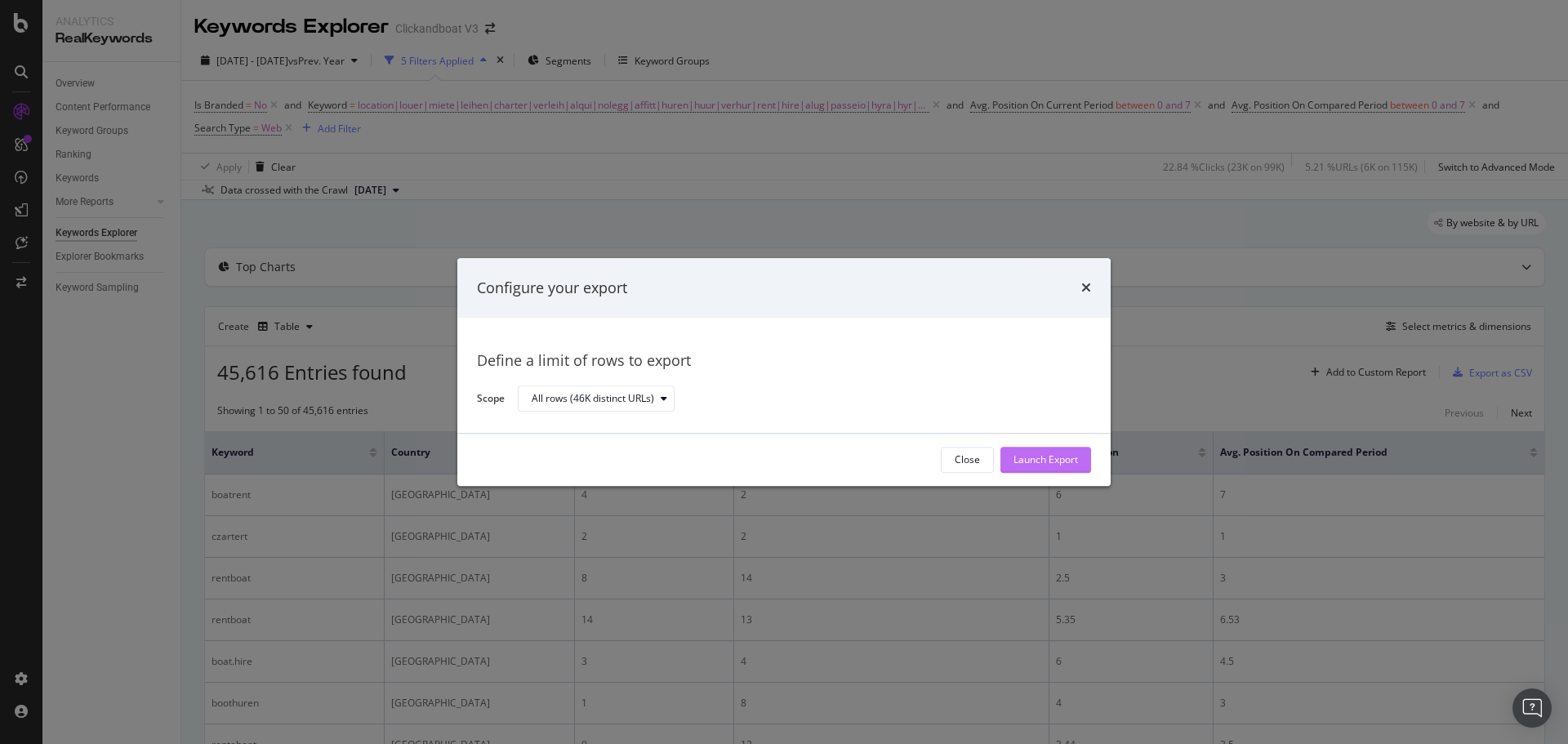
click at [1042, 450] on div "Launch Export" at bounding box center [1046, 459] width 65 height 25
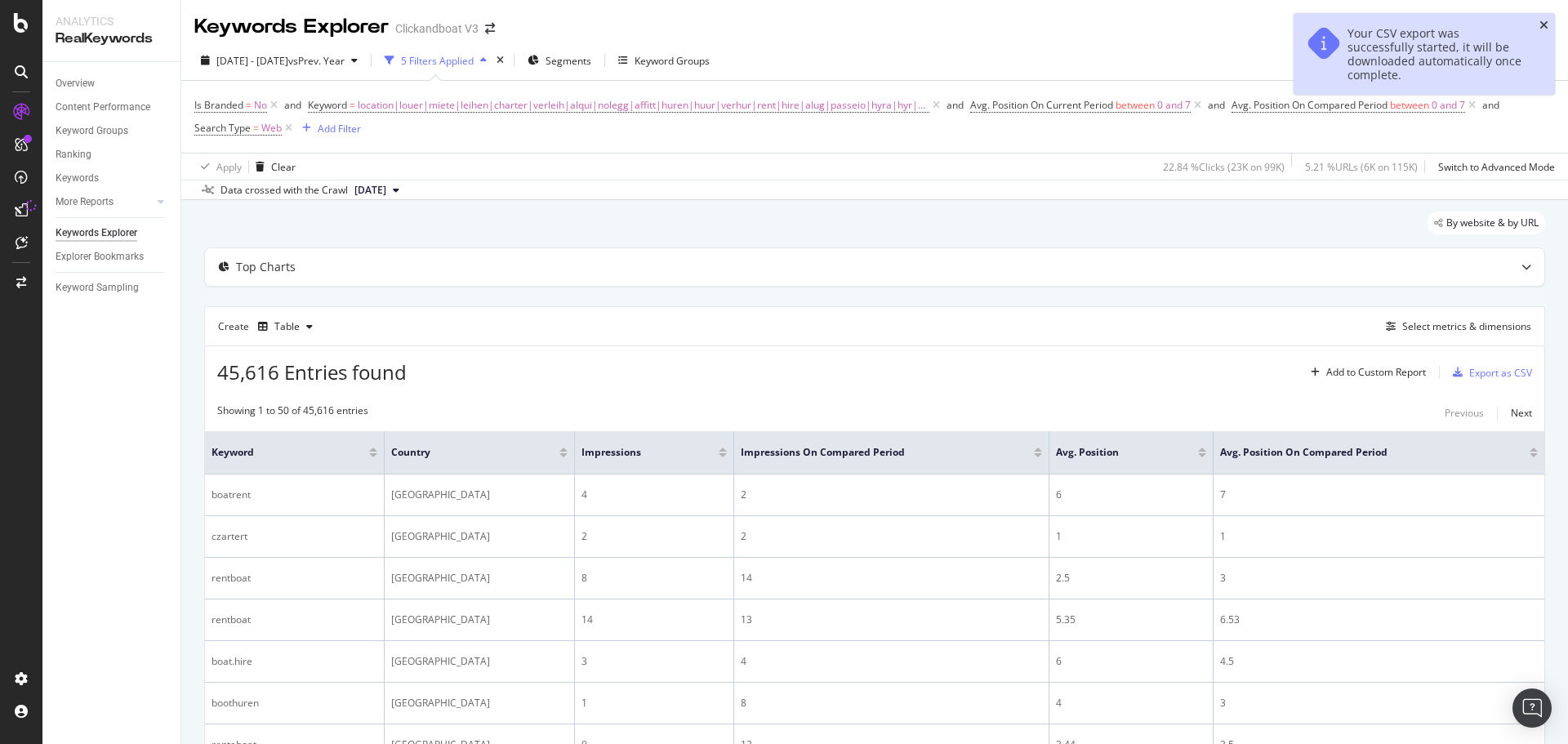
click at [1543, 23] on icon "close toast" at bounding box center [1543, 25] width 9 height 12
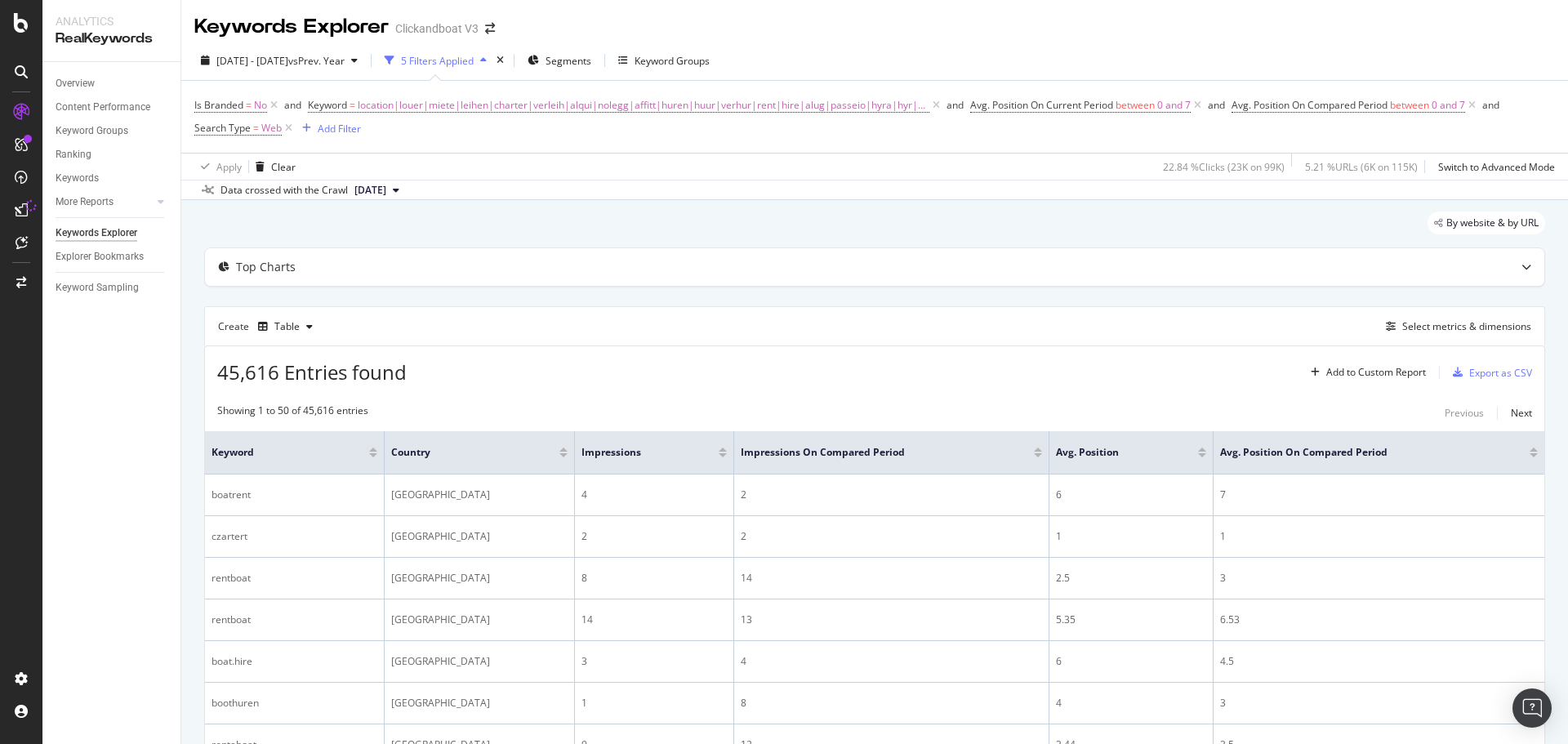
drag, startPoint x: 487, startPoint y: 213, endPoint x: 459, endPoint y: 217, distance: 28.3
click at [459, 217] on div "By website & by URL" at bounding box center [875, 229] width 1341 height 36
drag, startPoint x: 466, startPoint y: 192, endPoint x: 448, endPoint y: 213, distance: 27.7
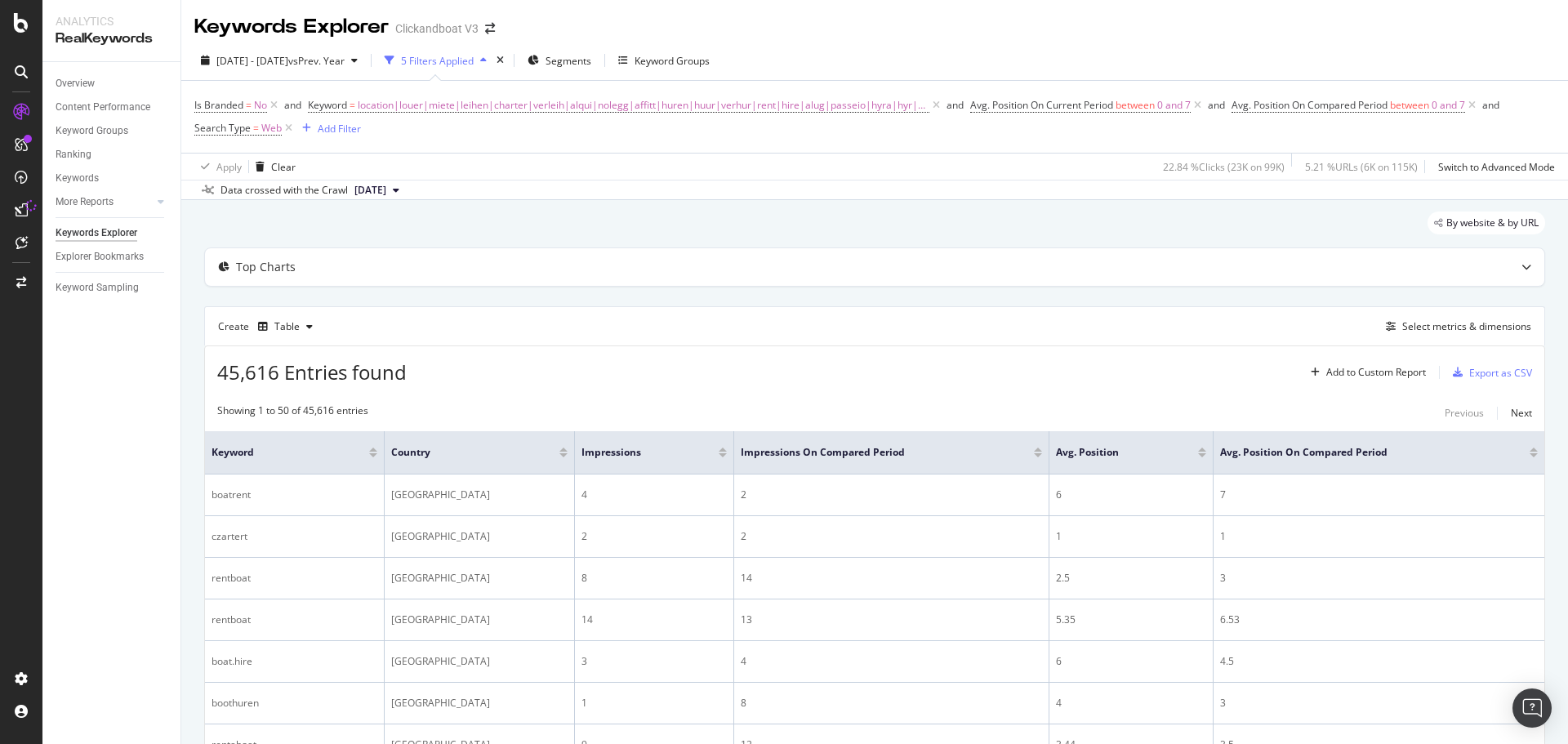
click at [448, 213] on div "Keywords Explorer Clickandboat V3 [DATE] - [DATE] vs Prev. Year 5 Filters Appli…" at bounding box center [875, 372] width 1387 height 744
click at [448, 213] on div "By website & by URL" at bounding box center [875, 229] width 1341 height 36
click at [472, 219] on div "By website & by URL" at bounding box center [875, 229] width 1341 height 36
click at [330, 75] on div "[DATE] - [DATE] vs Prev. Year 5 Filters Applied Segments Keyword Groups" at bounding box center [875, 63] width 1387 height 32
click at [288, 62] on span "[DATE] - [DATE]" at bounding box center [252, 61] width 72 height 14
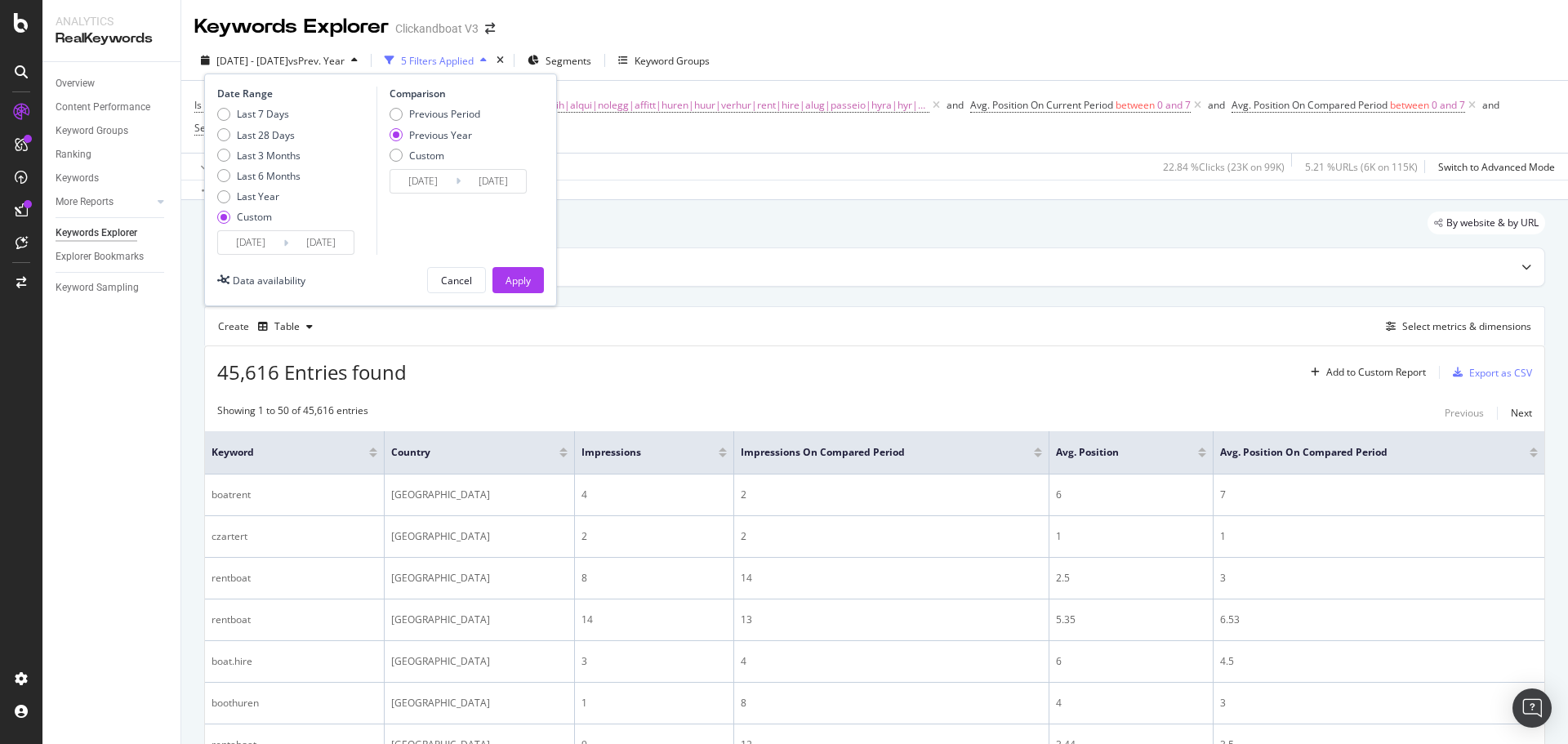
click at [286, 239] on icon at bounding box center [285, 243] width 5 height 16
click at [261, 239] on input "[DATE]" at bounding box center [250, 242] width 66 height 23
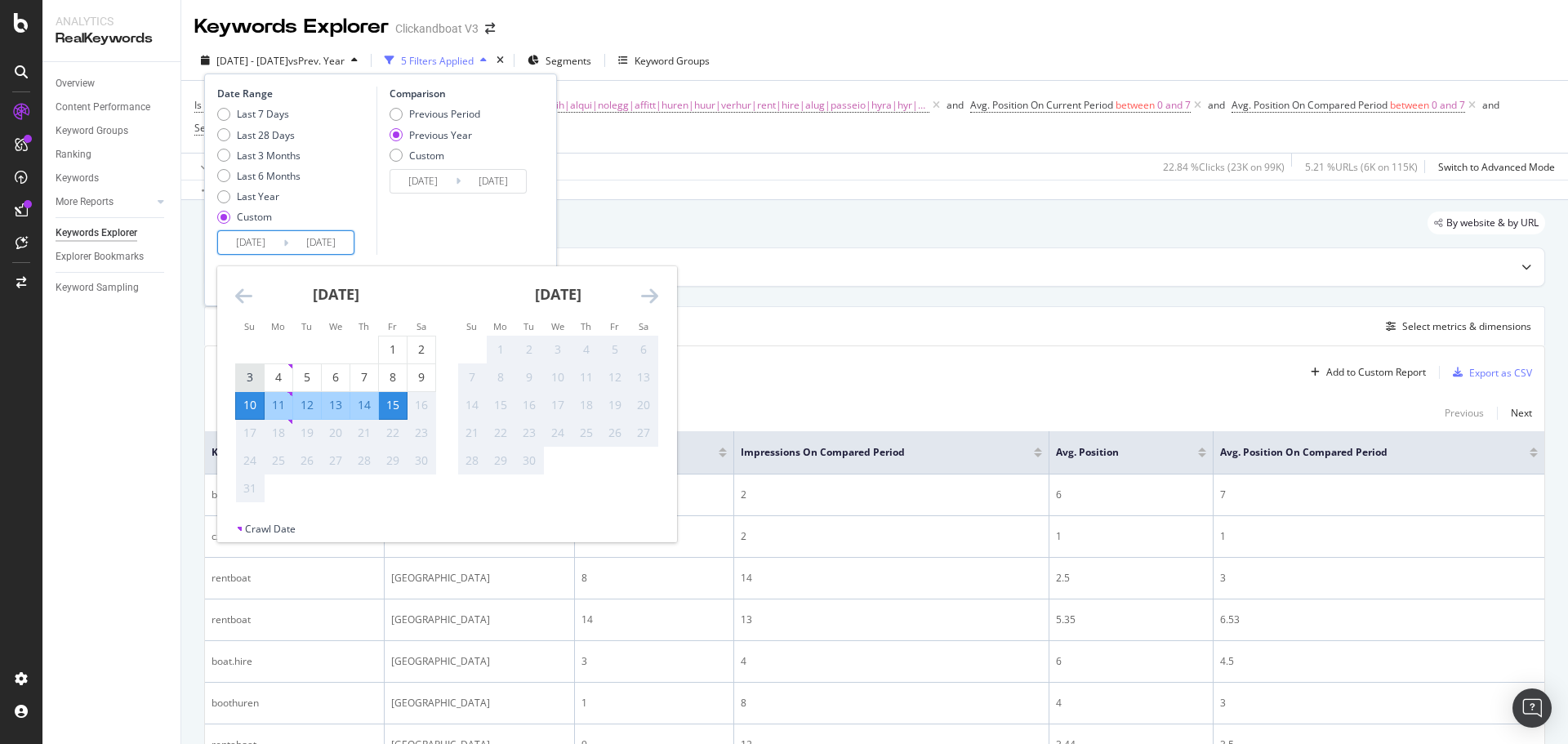
click at [247, 372] on div "3" at bounding box center [250, 377] width 27 height 17
type input "[DATE]"
click at [419, 374] on div "9" at bounding box center [422, 377] width 27 height 17
type input "[DATE]"
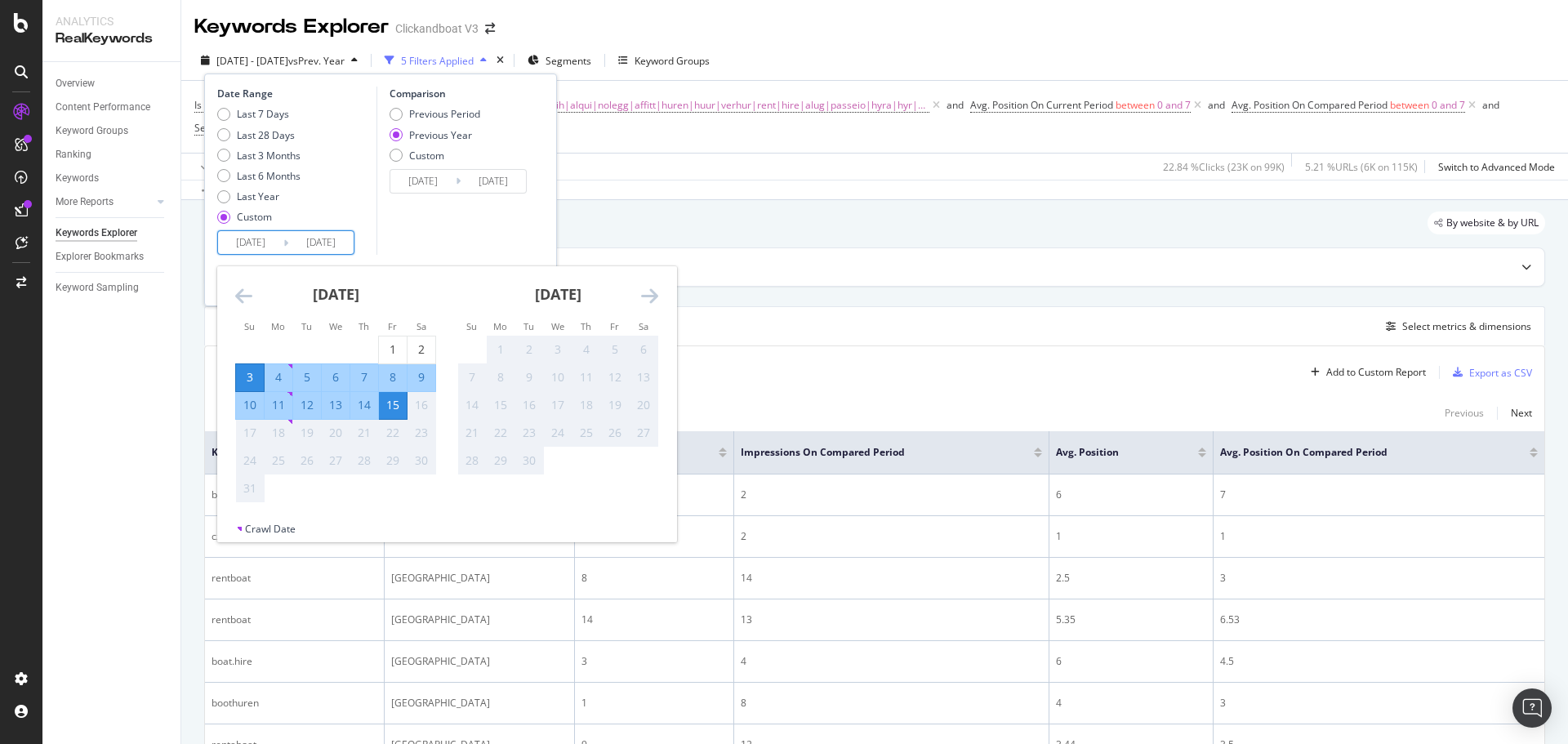
type input "[DATE]"
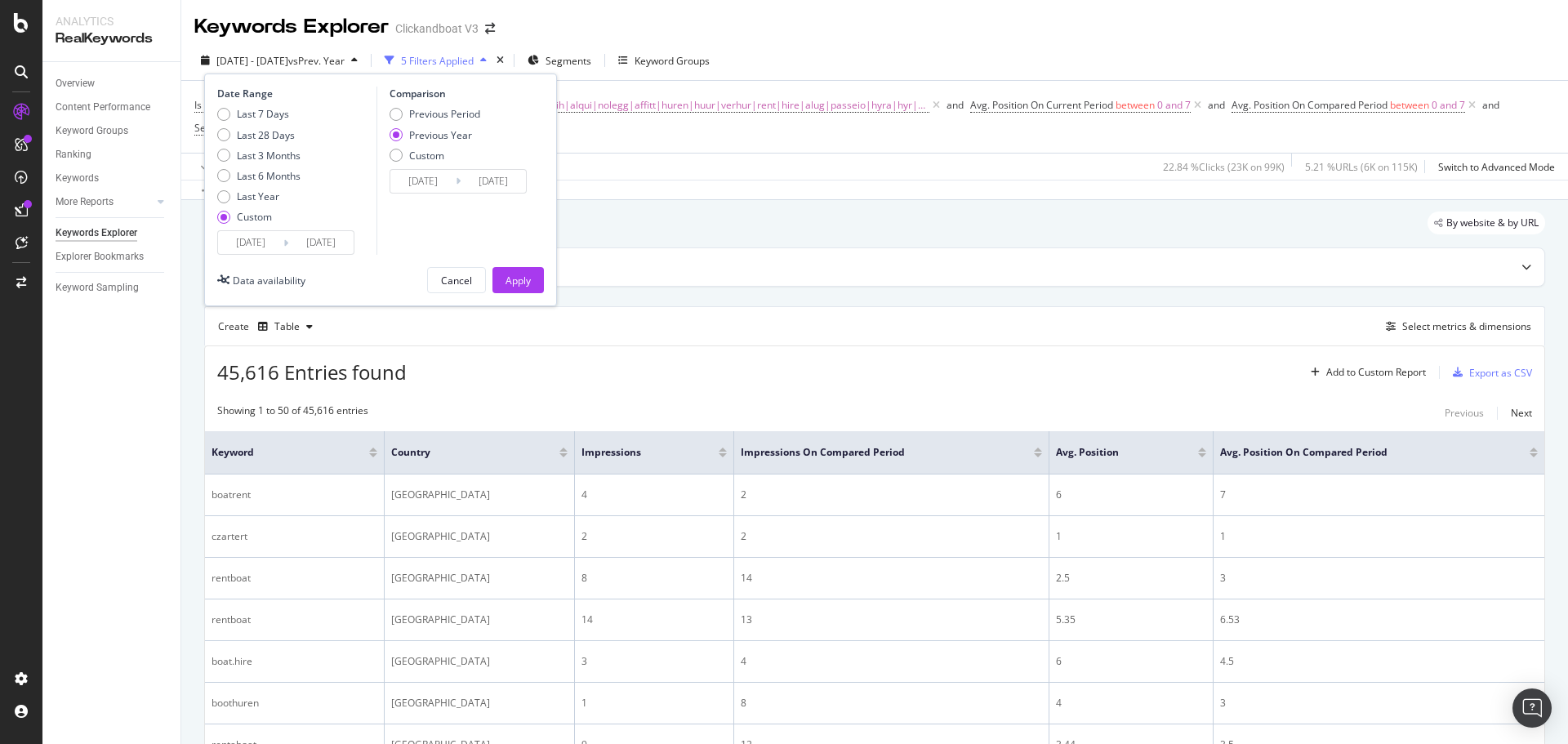
click at [325, 238] on input "[DATE]" at bounding box center [321, 242] width 66 height 23
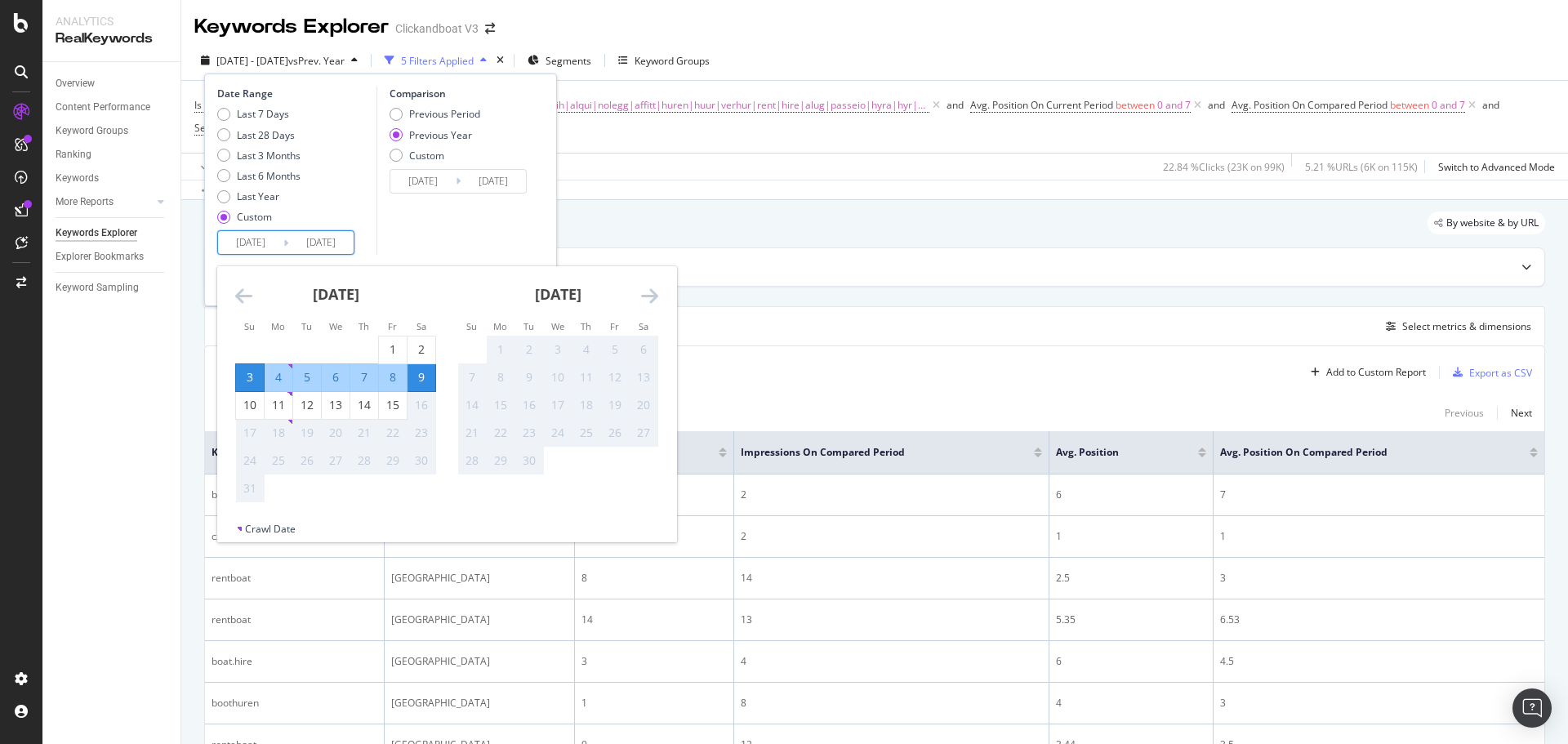
click at [325, 238] on input "[DATE]" at bounding box center [321, 242] width 66 height 23
click at [382, 237] on div "Comparison Previous Period Previous Year Custom [DATE] Navigate forward to inte…" at bounding box center [454, 171] width 155 height 169
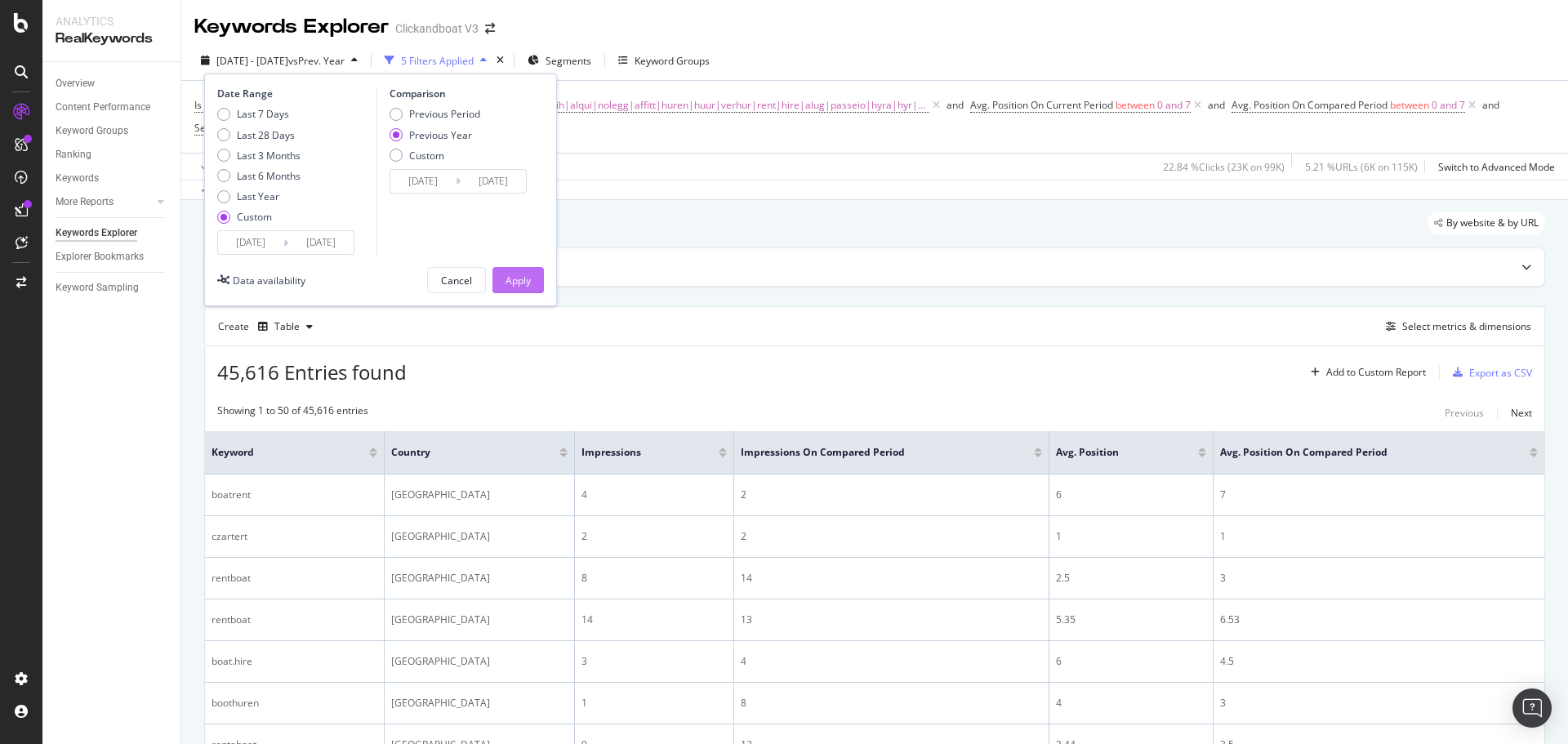
click at [532, 280] on button "Apply" at bounding box center [518, 279] width 51 height 26
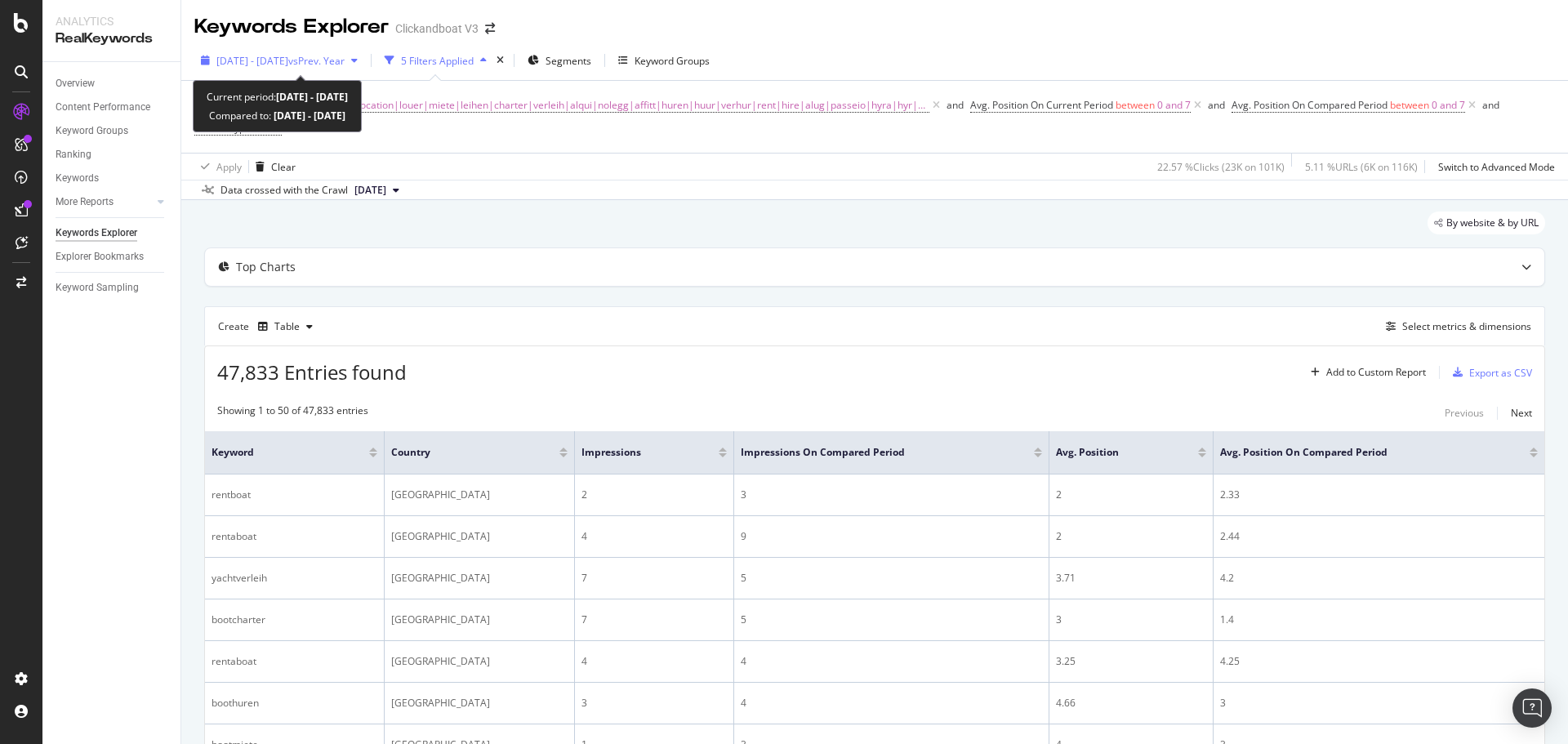
click at [365, 66] on div "button" at bounding box center [355, 61] width 20 height 10
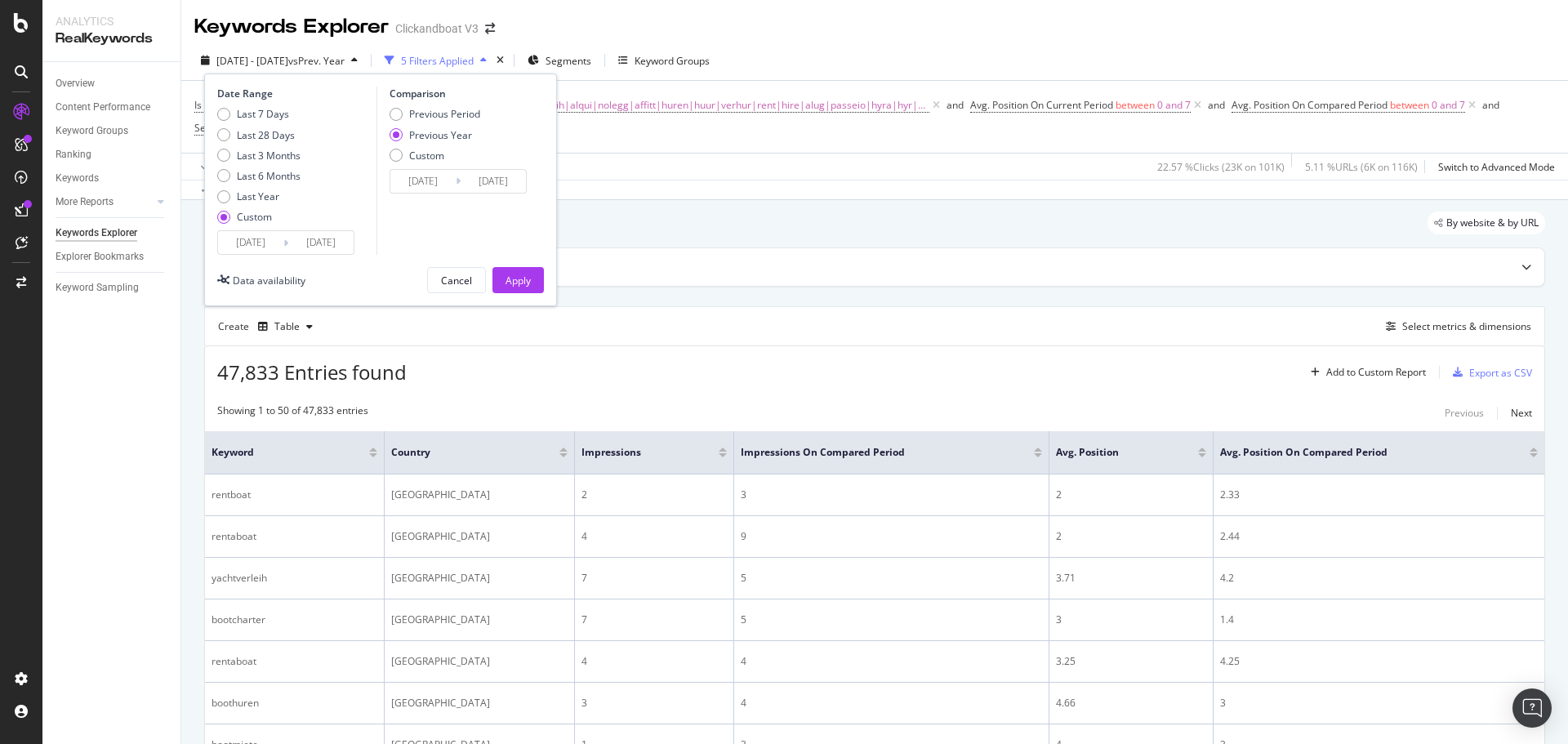
click at [365, 66] on div "button" at bounding box center [355, 61] width 20 height 10
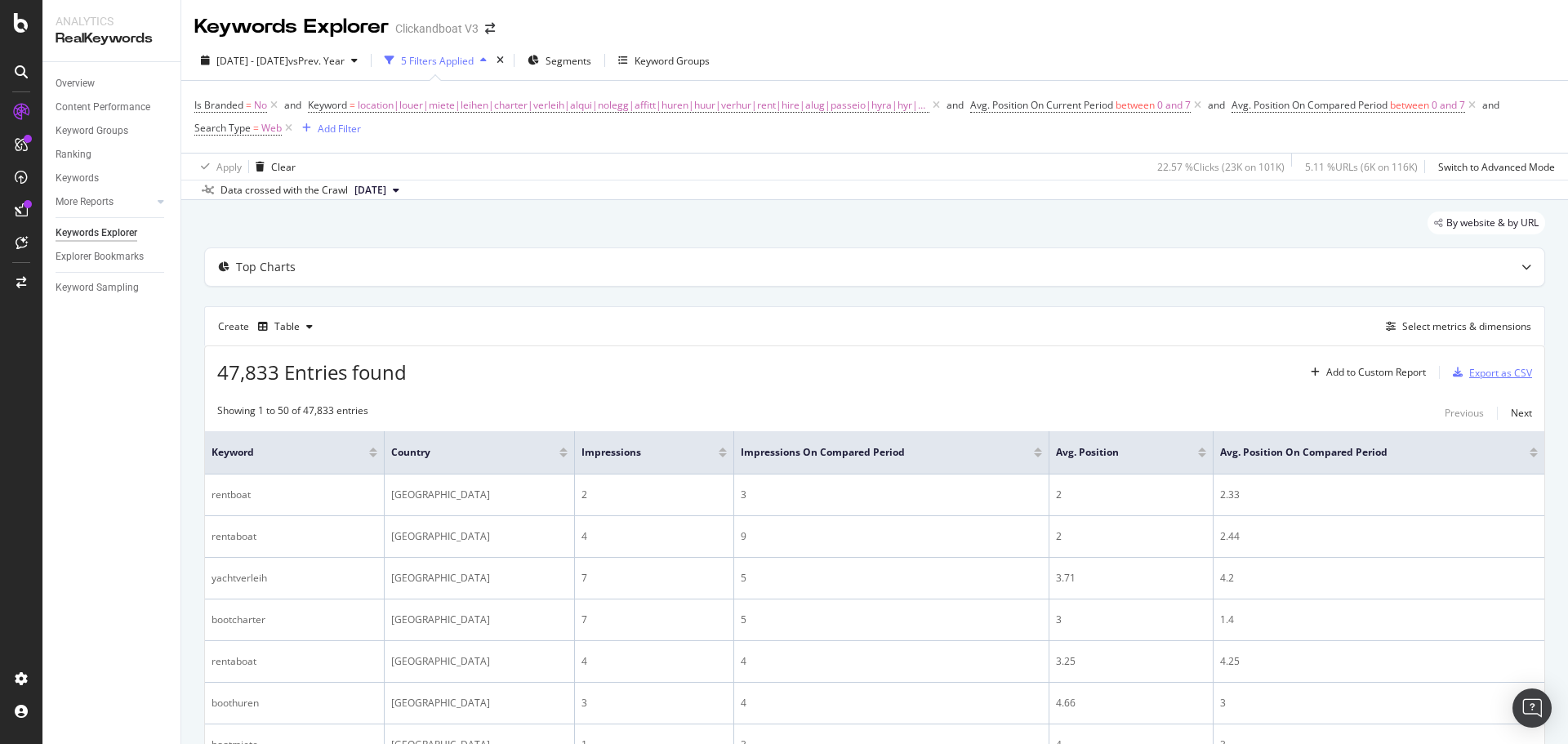
click at [1477, 374] on div "Export as CSV" at bounding box center [1501, 372] width 63 height 14
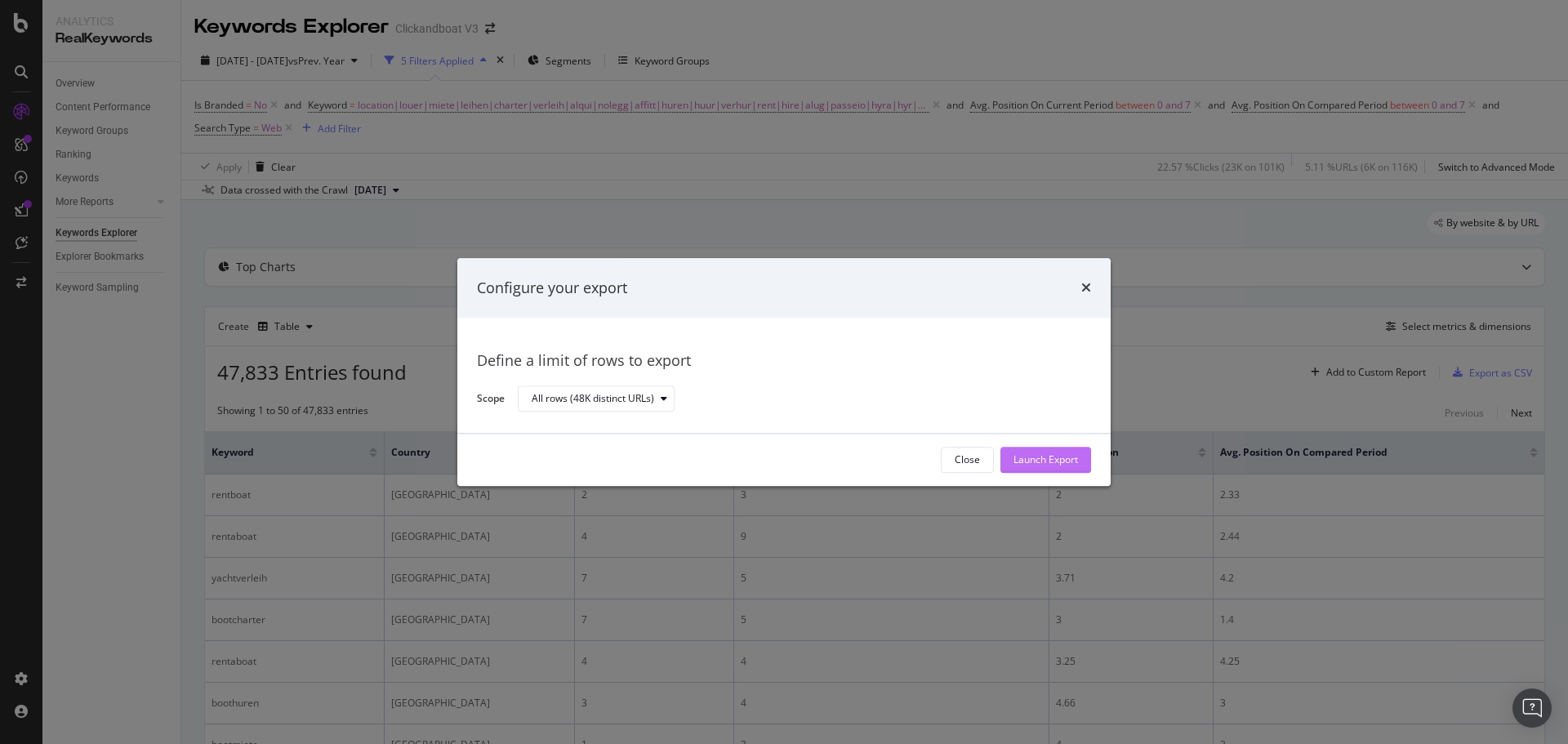
click at [1049, 466] on div "Launch Export" at bounding box center [1046, 460] width 65 height 14
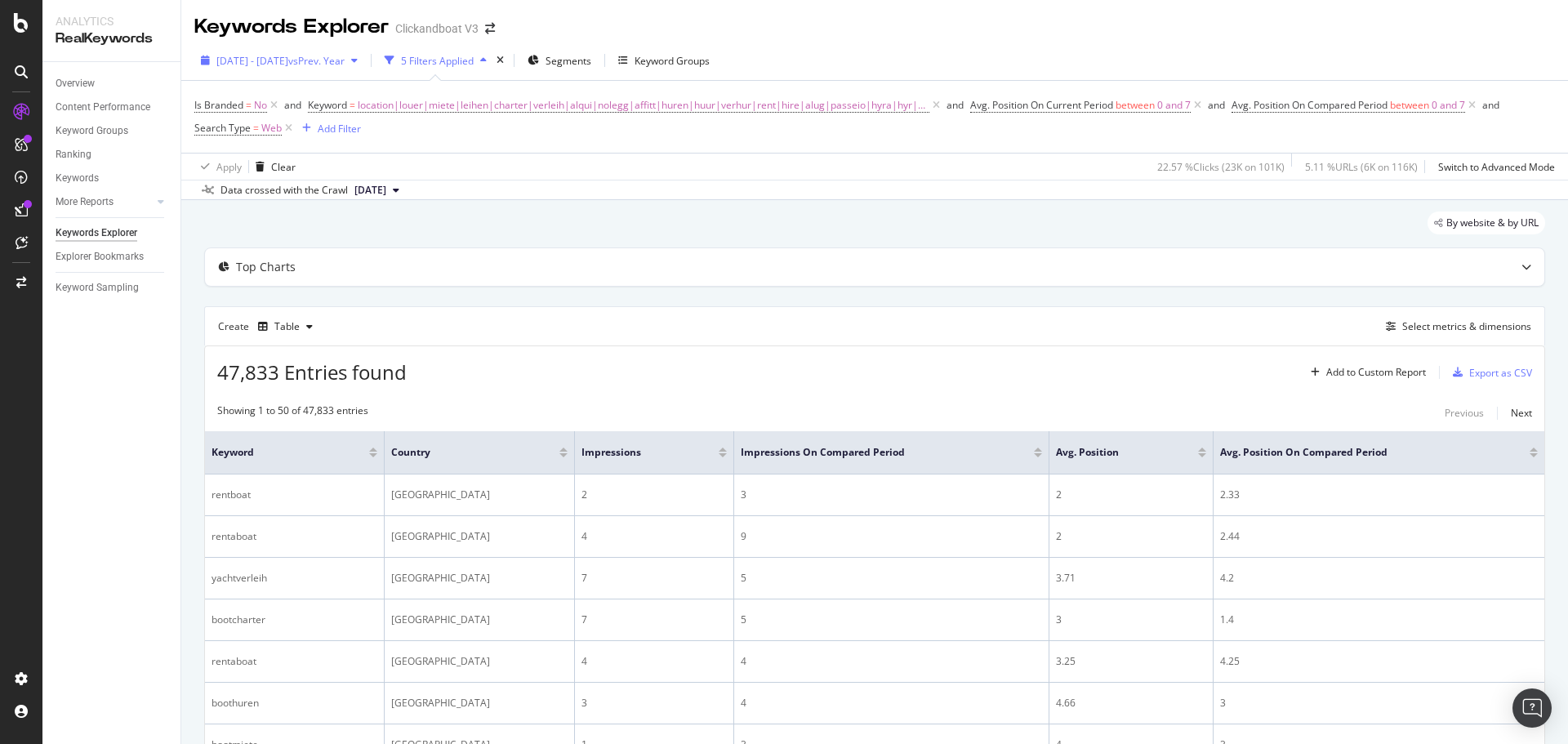
click at [265, 64] on span "[DATE] - [DATE]" at bounding box center [252, 61] width 72 height 14
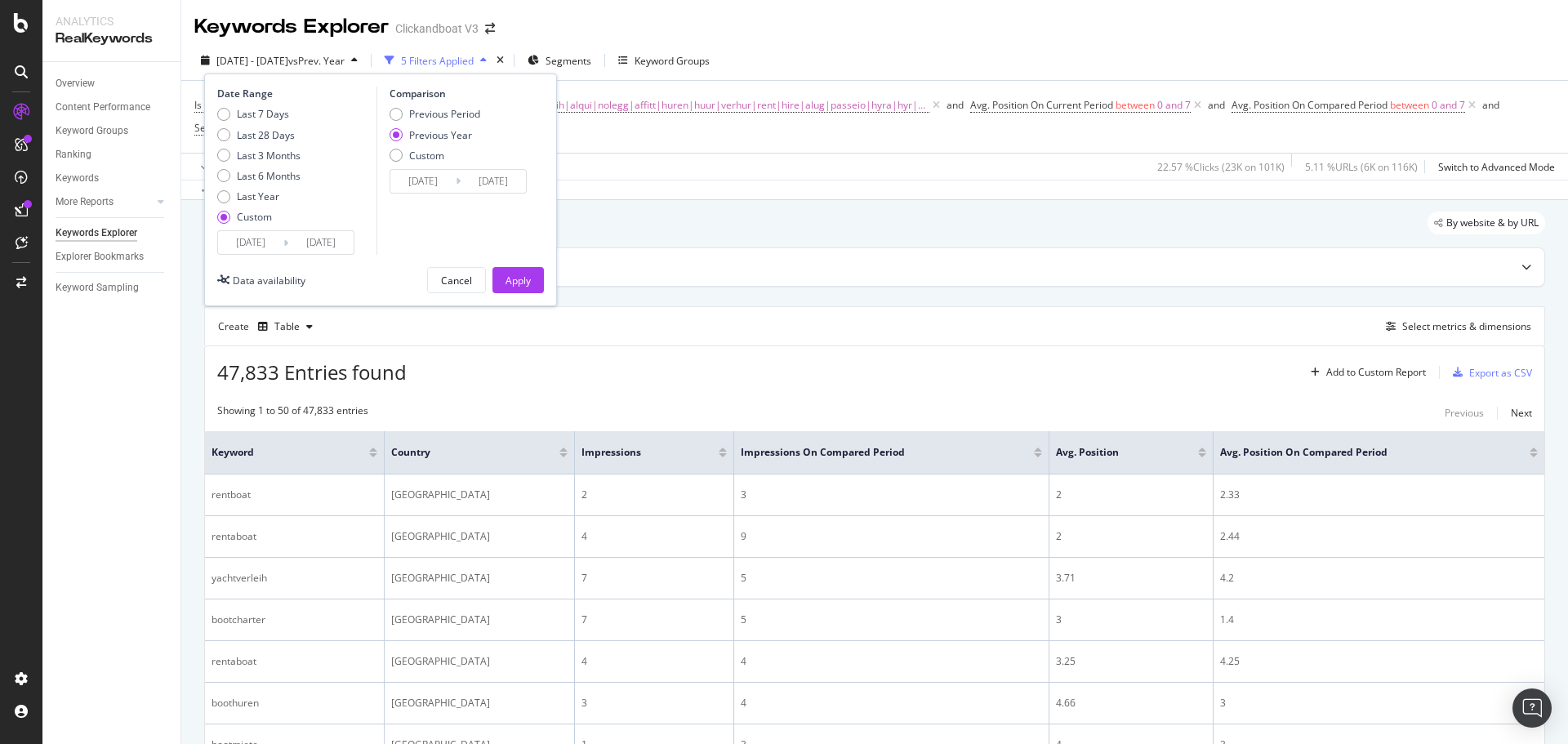
click at [273, 246] on input "[DATE]" at bounding box center [250, 242] width 66 height 23
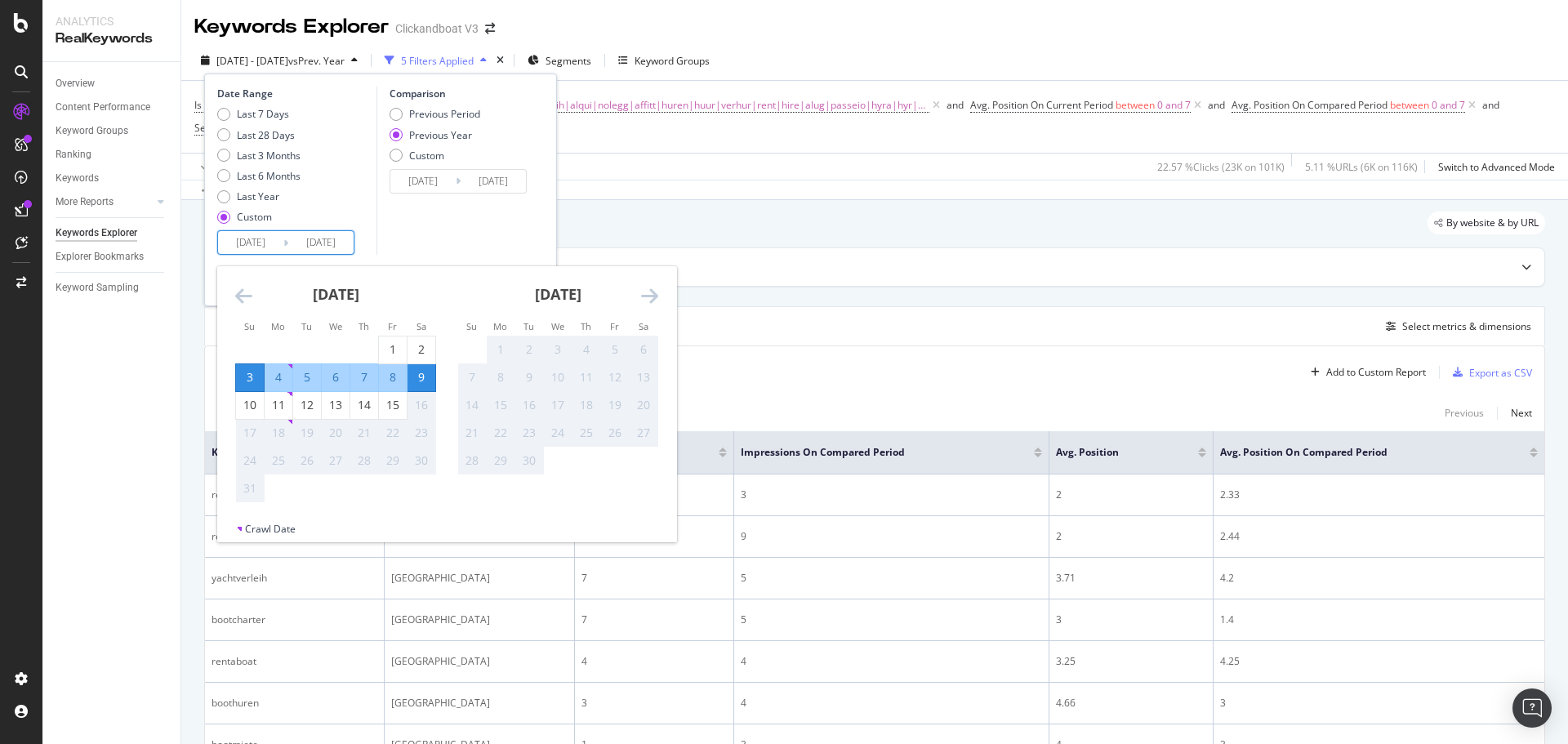
click at [281, 376] on div "4" at bounding box center [278, 377] width 27 height 17
type input "[DATE]"
click at [243, 402] on div "10" at bounding box center [250, 405] width 27 height 17
type input "[DATE]"
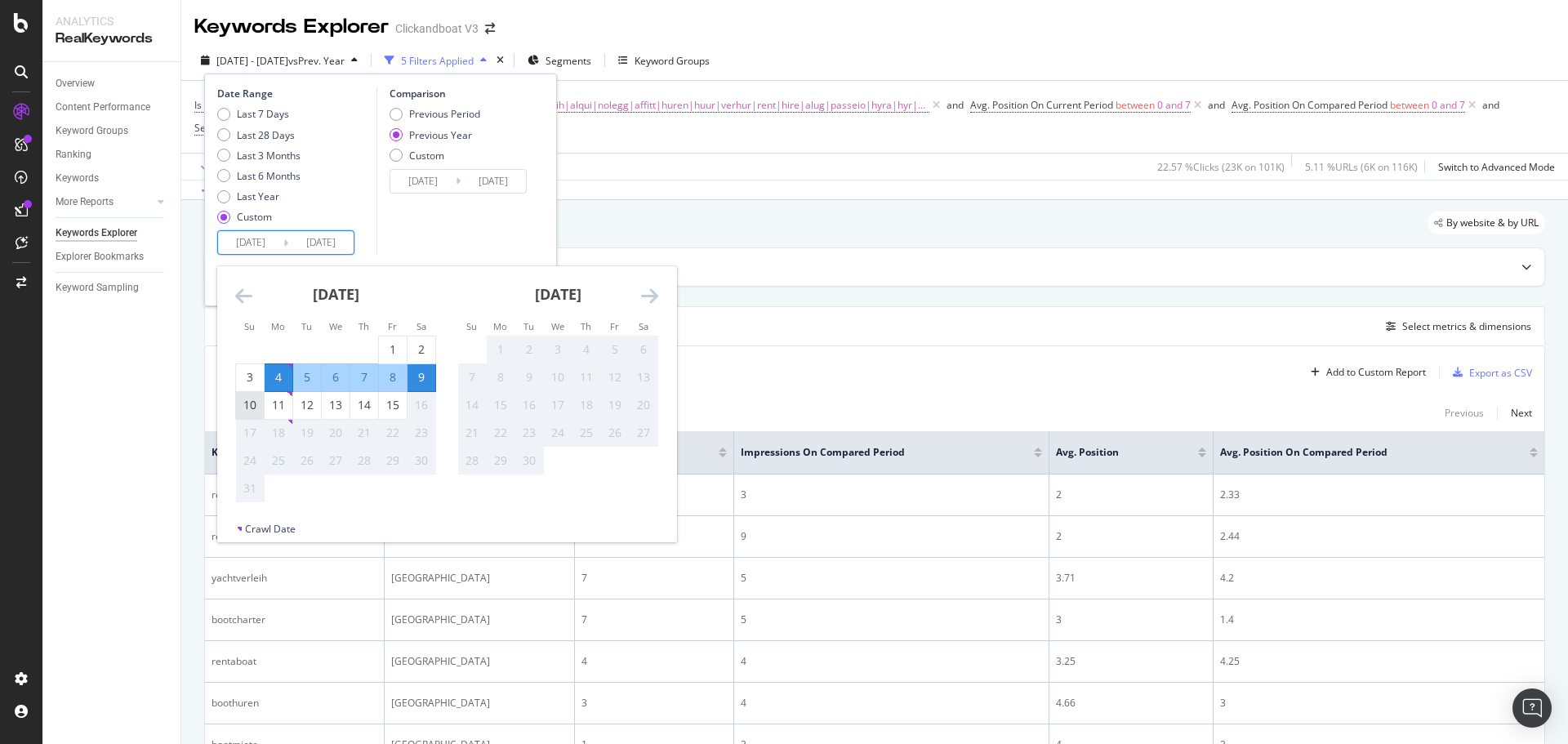
type input "[DATE]"
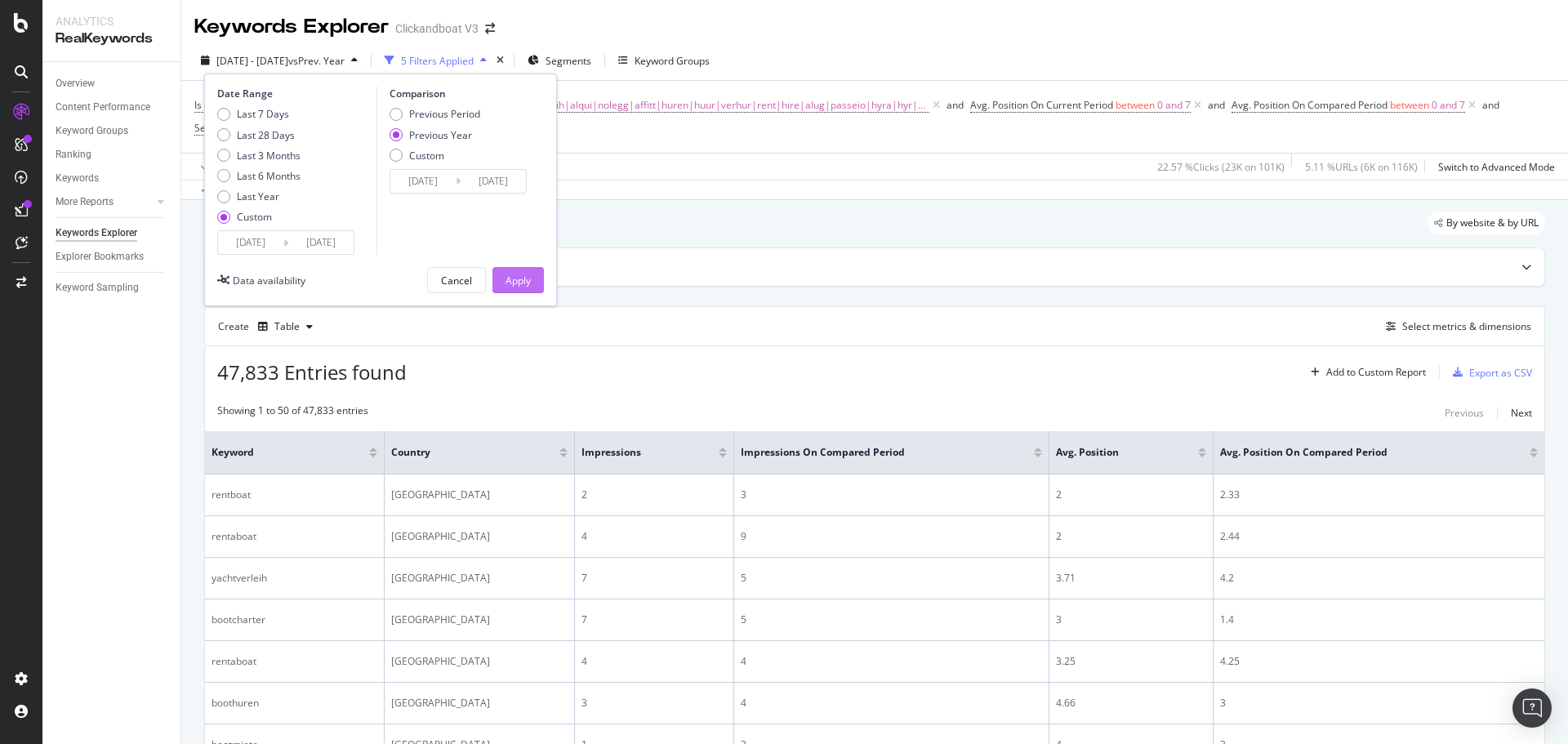
click at [526, 281] on div "Apply" at bounding box center [519, 280] width 25 height 14
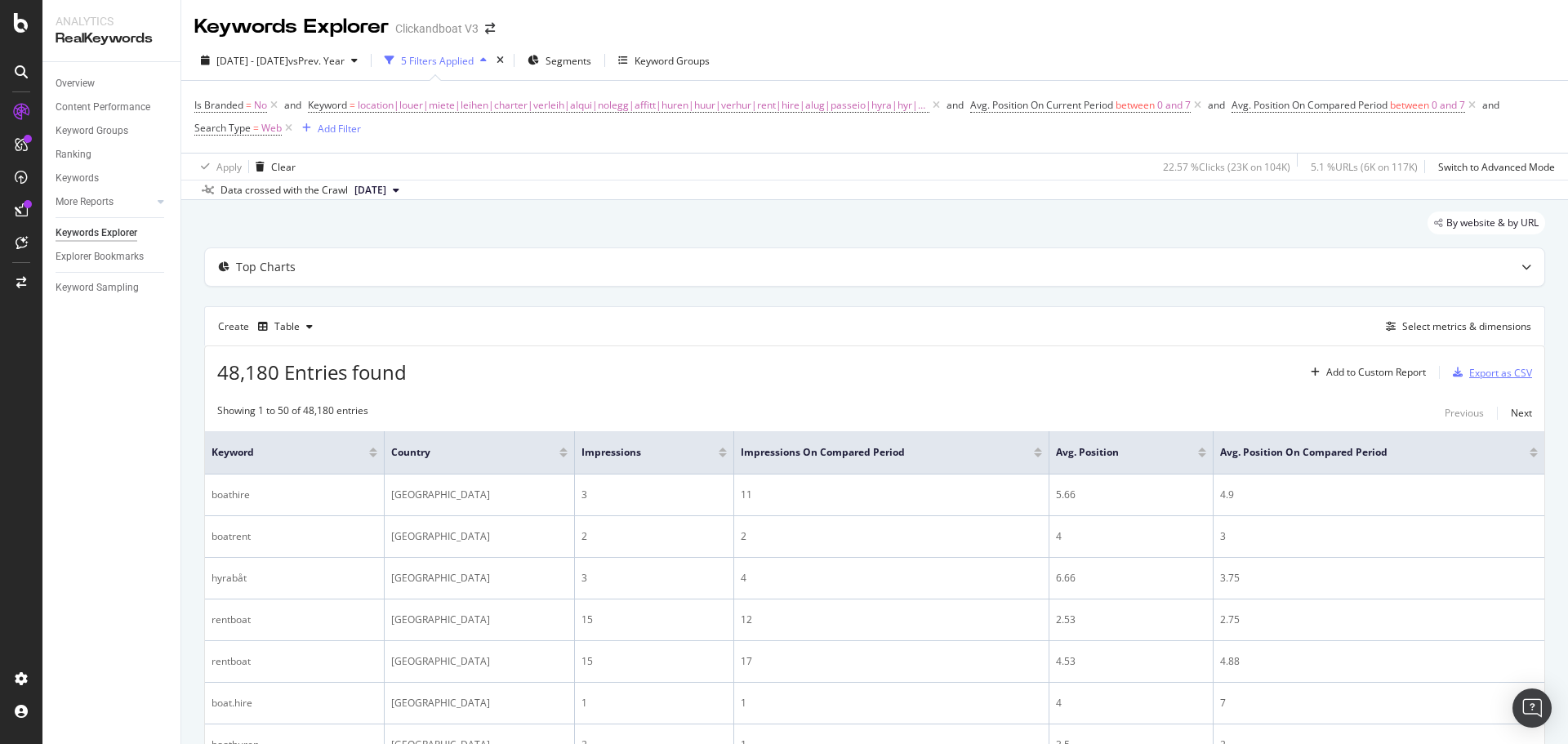
click at [1480, 375] on div "Export as CSV" at bounding box center [1501, 372] width 63 height 14
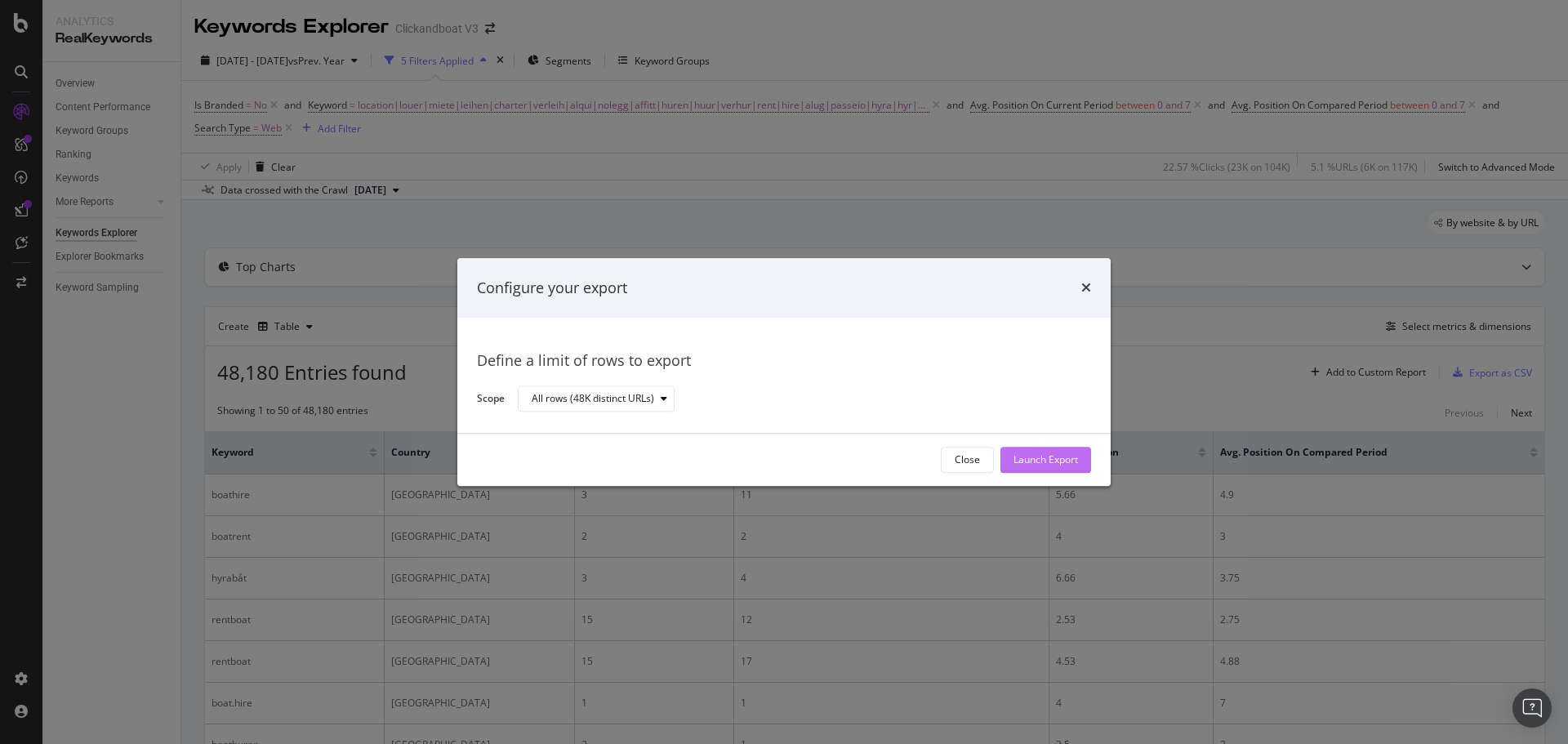
click at [1046, 454] on div "Launch Export" at bounding box center [1046, 460] width 65 height 14
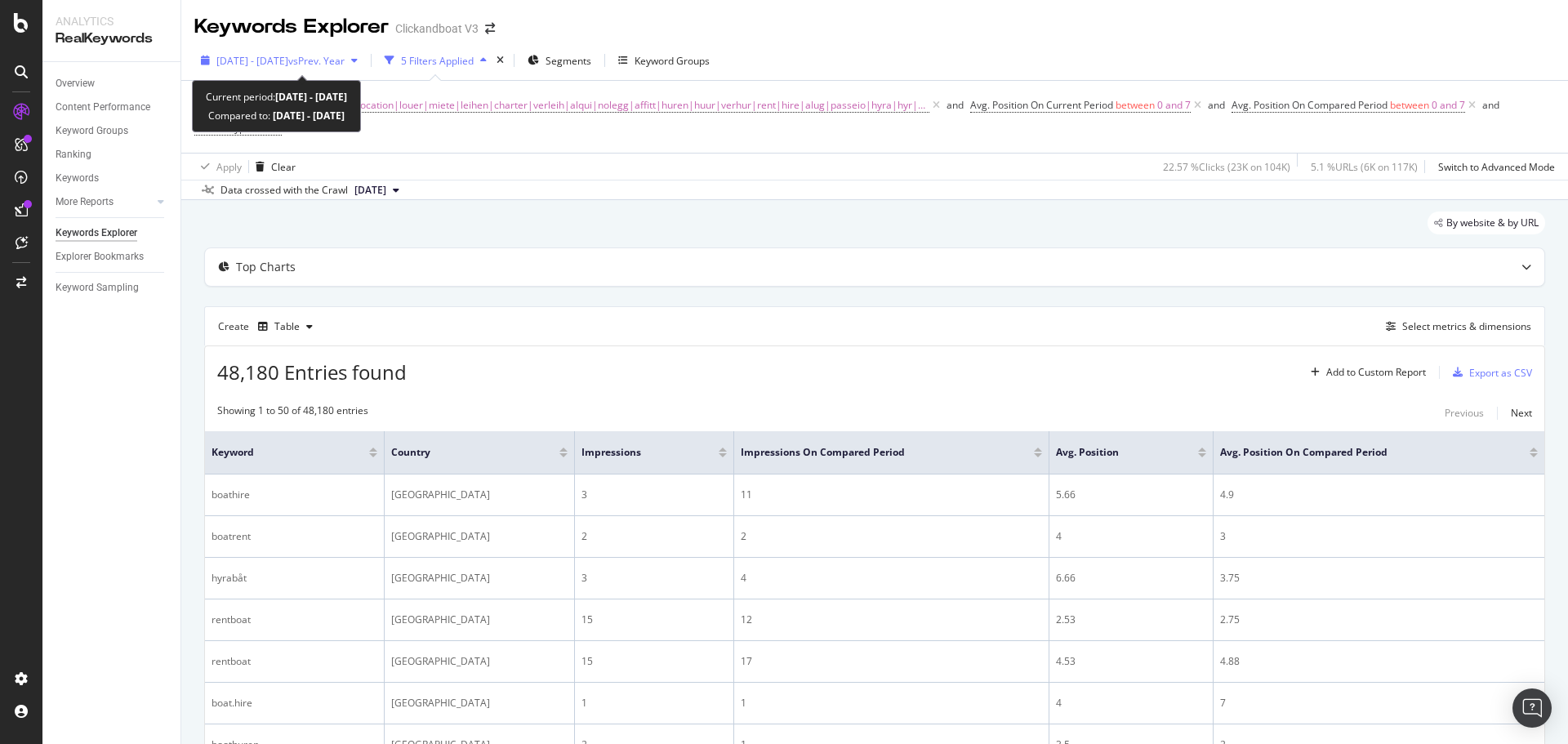
click at [285, 67] on span "[DATE] - [DATE]" at bounding box center [252, 61] width 72 height 14
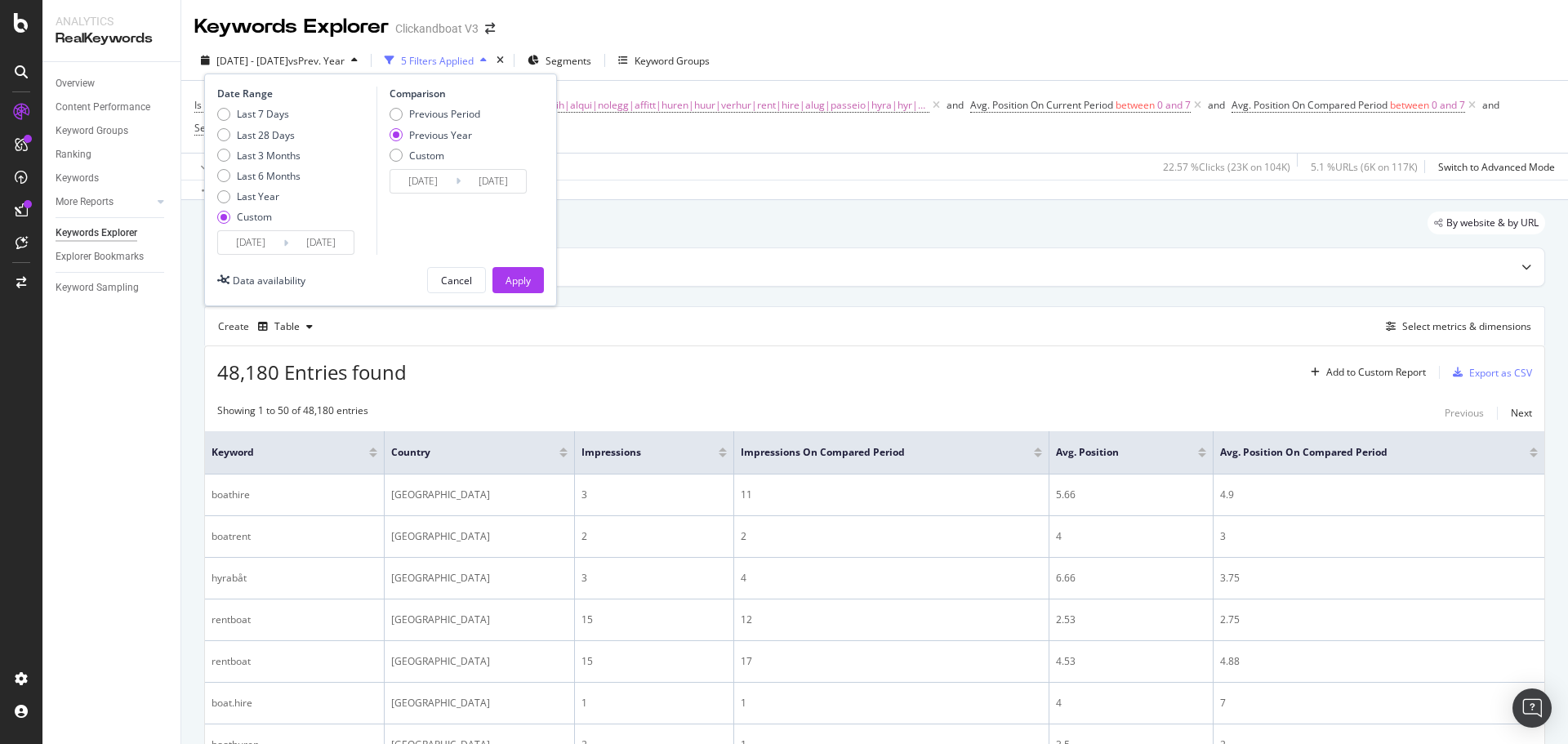
click at [268, 232] on input "[DATE]" at bounding box center [250, 242] width 66 height 23
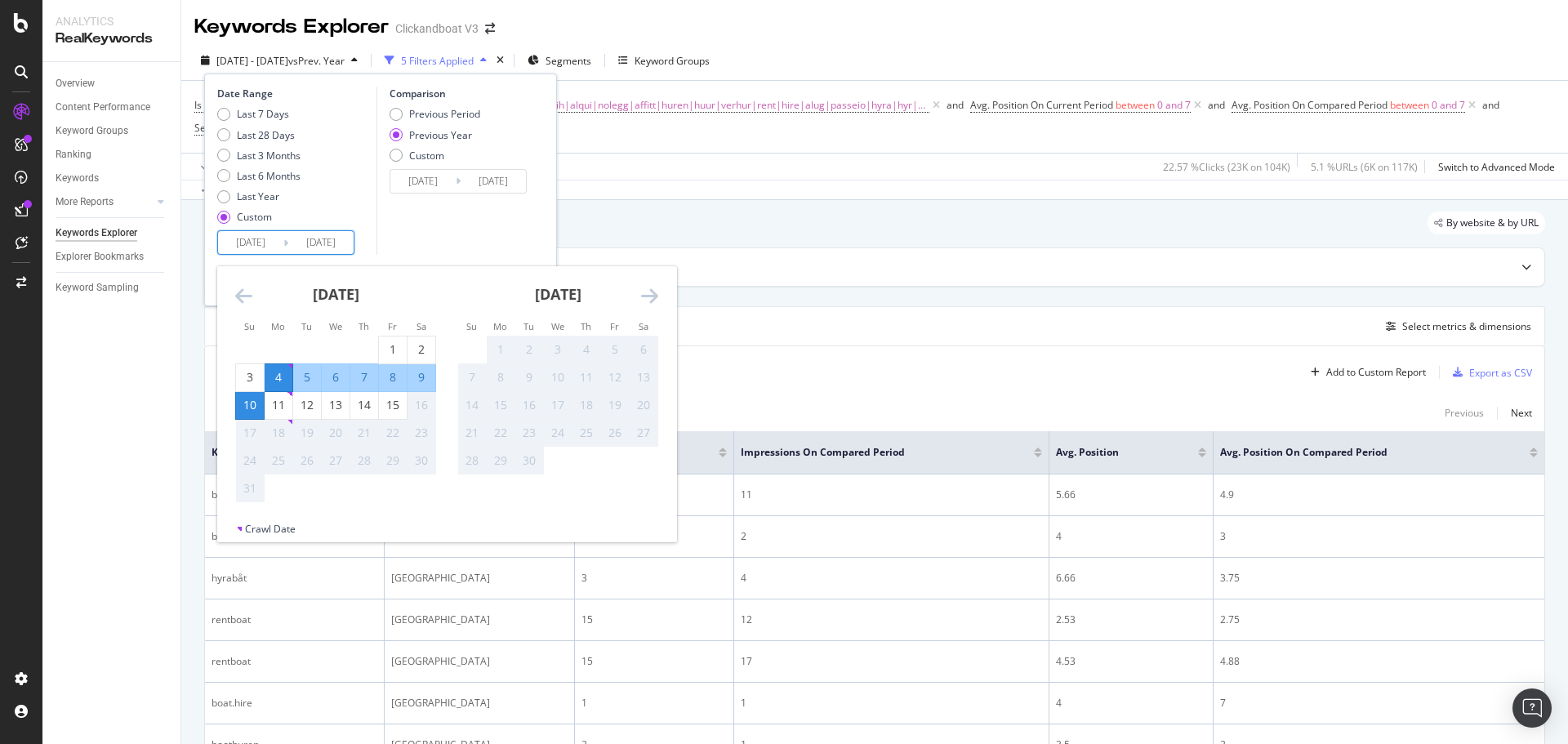
click at [234, 294] on div "[DATE] 1 2 3 4 5 6 7 8 9 10 11 12 13 14 15 16 17 18 19 20 21 22 23 24 25 26 27 …" at bounding box center [335, 385] width 223 height 237
click at [248, 296] on icon "Move backward to switch to the previous month." at bounding box center [243, 296] width 17 height 20
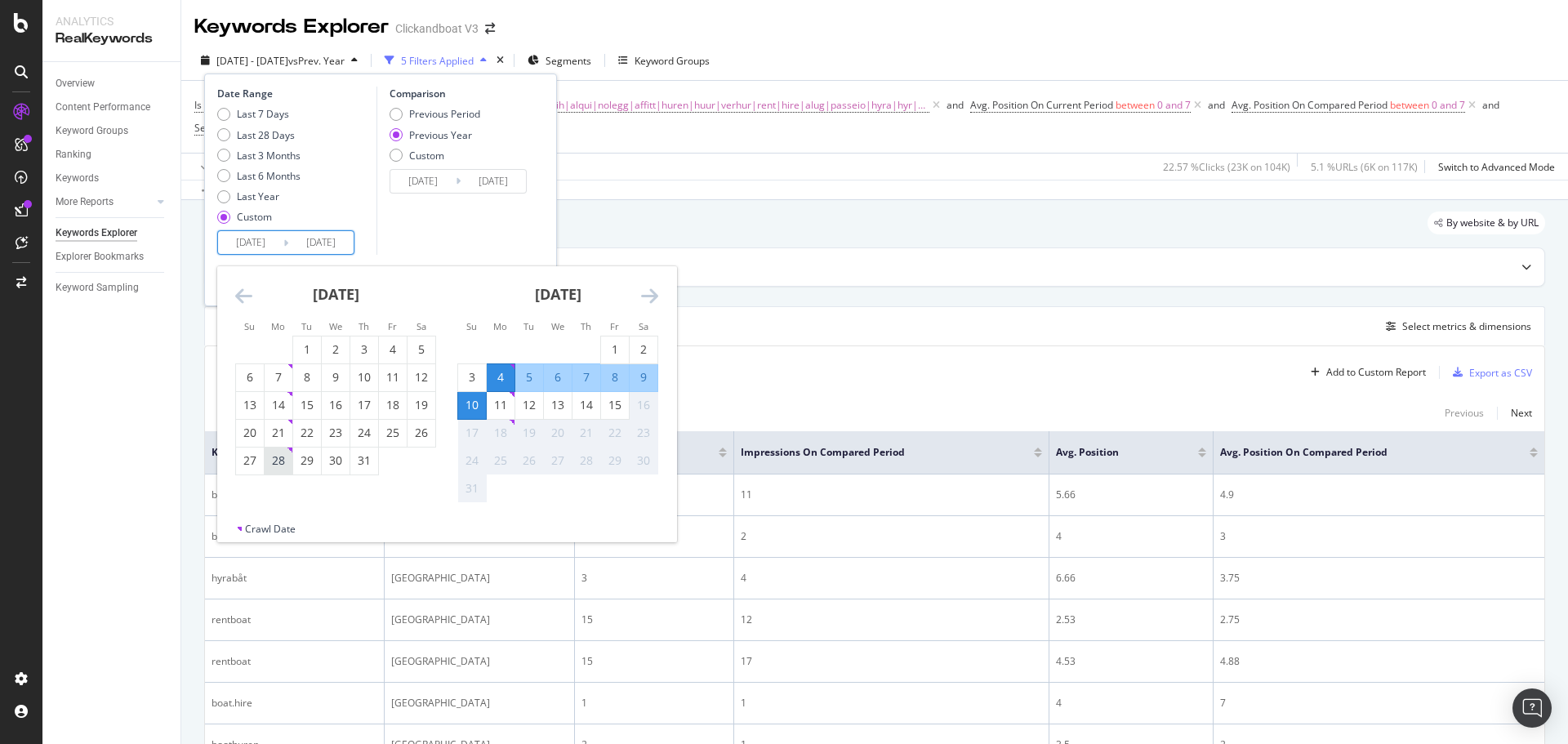
click at [286, 463] on div "28" at bounding box center [278, 460] width 27 height 17
type input "[DATE]"
click at [471, 381] on div "3" at bounding box center [472, 377] width 27 height 17
type input "[DATE]"
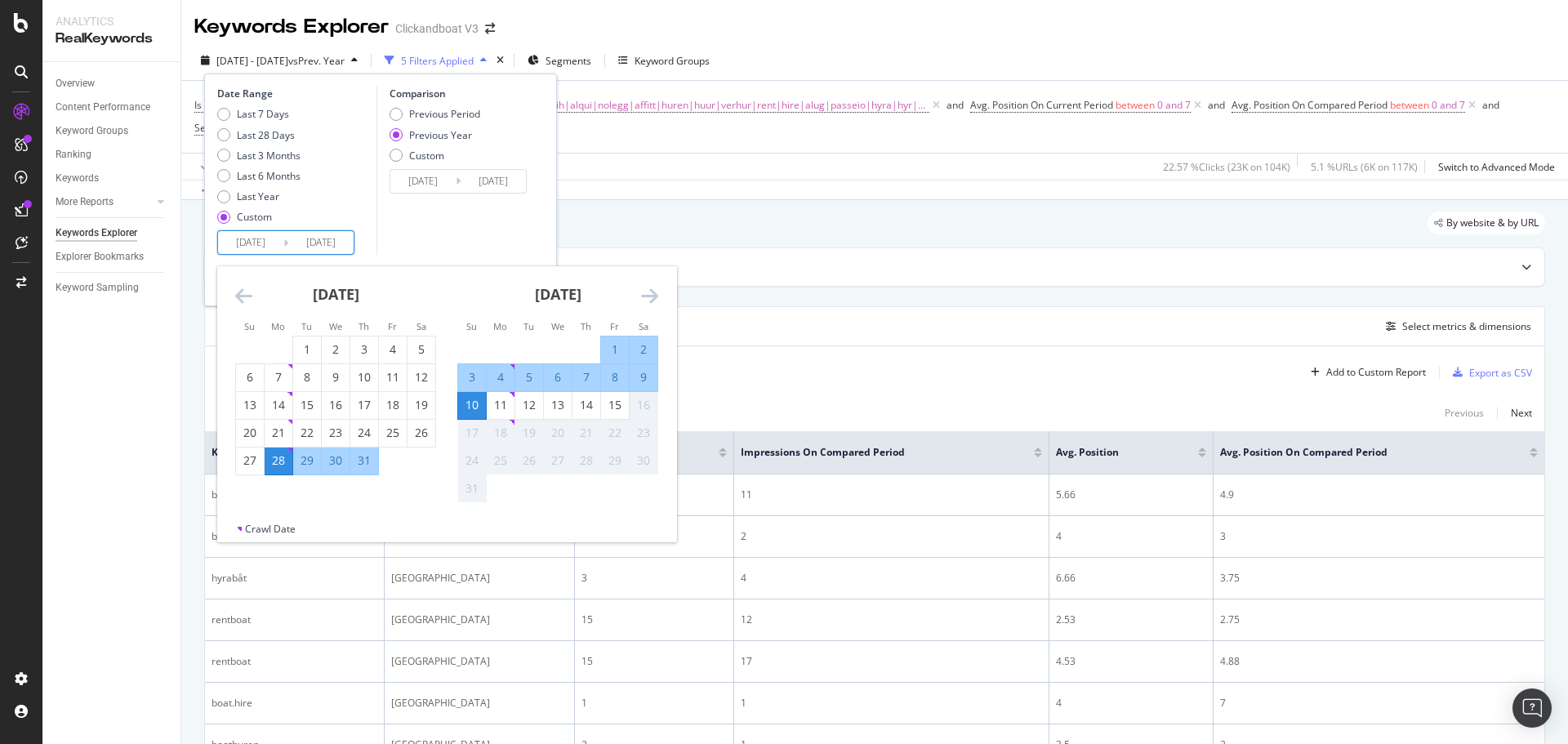
type input "[DATE]"
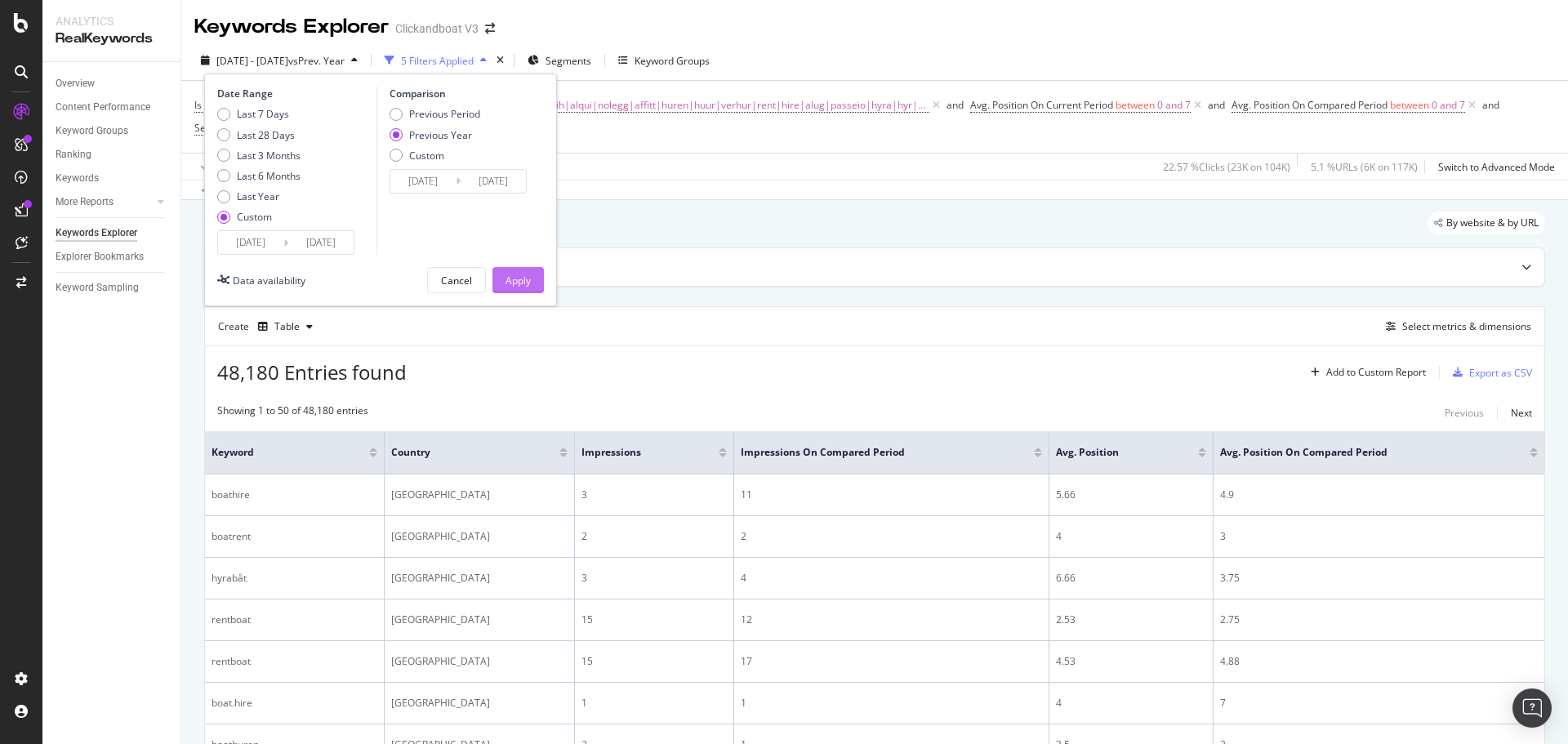
click at [508, 275] on div "Apply" at bounding box center [519, 280] width 25 height 14
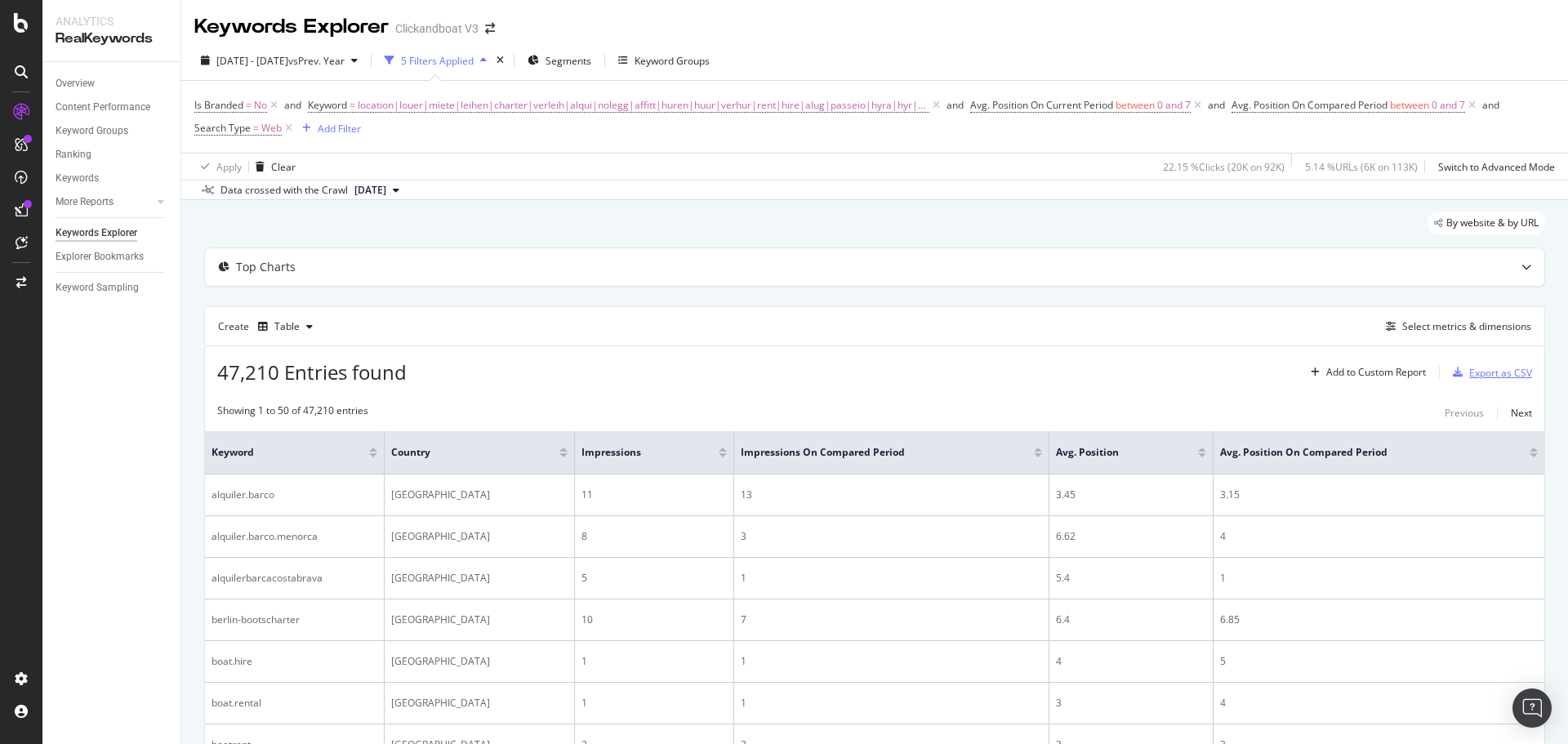
click at [1481, 368] on div "Export as CSV" at bounding box center [1501, 372] width 63 height 14
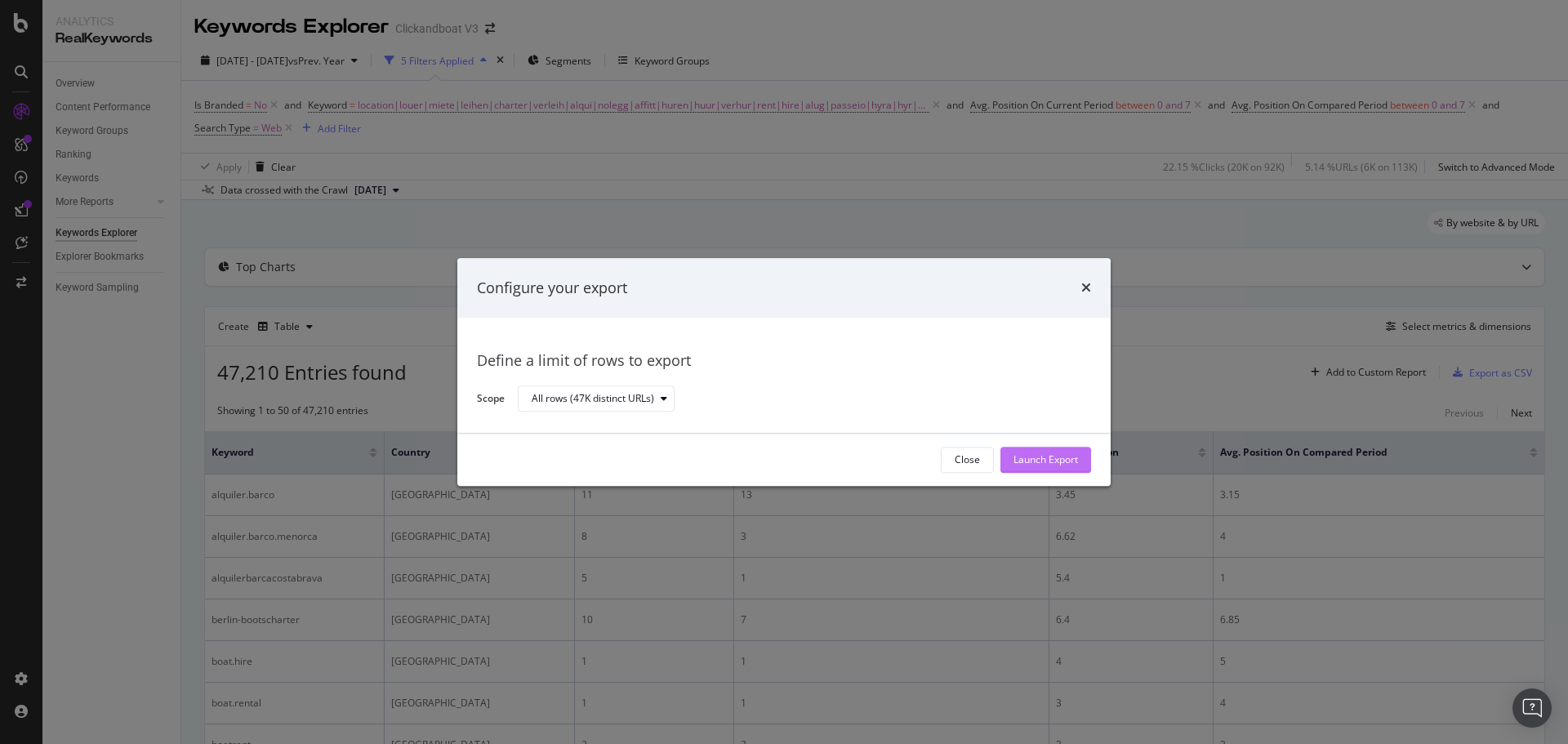
click at [1057, 458] on div "Launch Export" at bounding box center [1046, 460] width 65 height 14
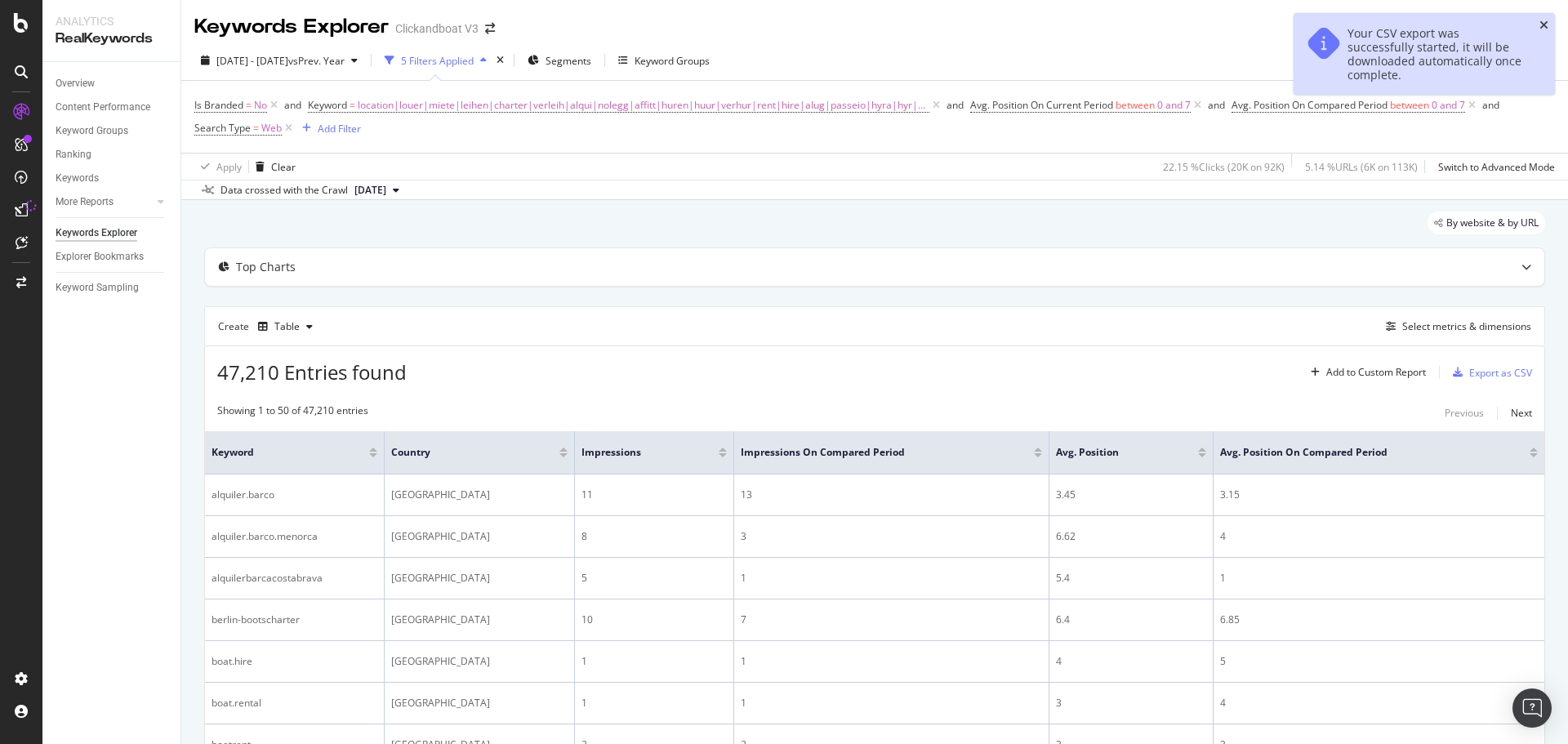
click at [1543, 25] on icon "close toast" at bounding box center [1543, 25] width 9 height 12
